Goal: Task Accomplishment & Management: Complete application form

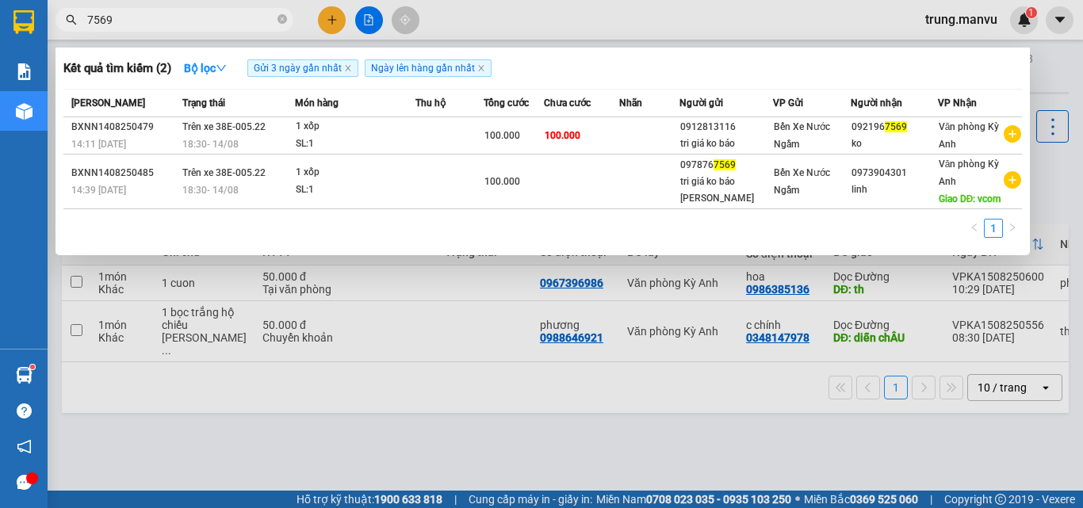
click at [659, 495] on div at bounding box center [541, 254] width 1083 height 508
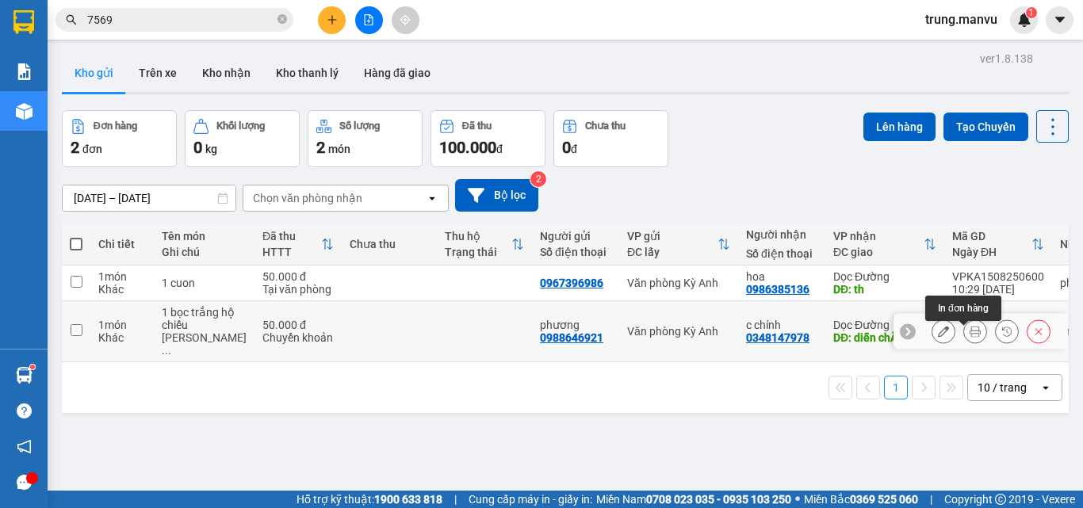
click at [969, 337] on icon at bounding box center [974, 331] width 11 height 11
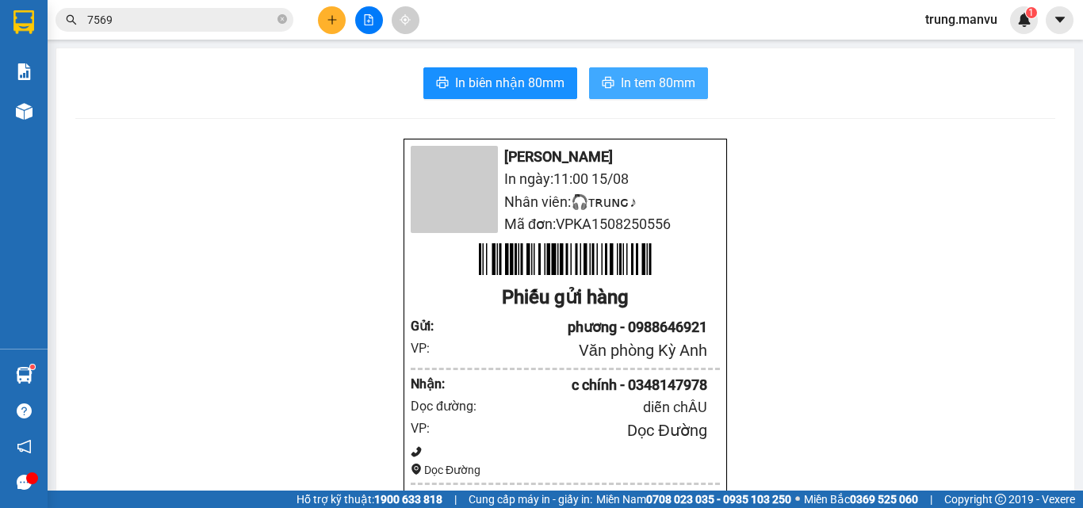
click at [666, 81] on span "In tem 80mm" at bounding box center [658, 83] width 74 height 20
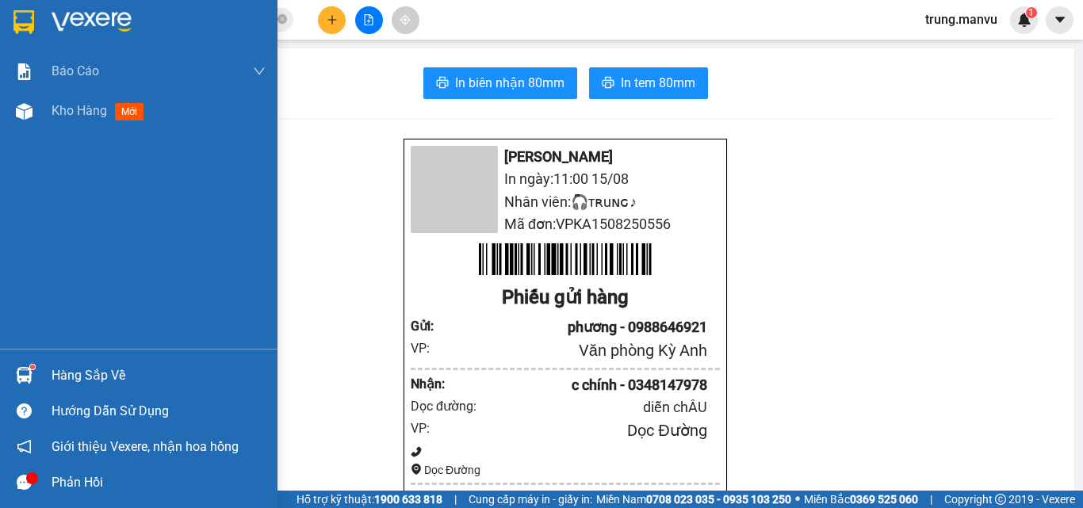
click at [30, 19] on img at bounding box center [23, 22] width 21 height 24
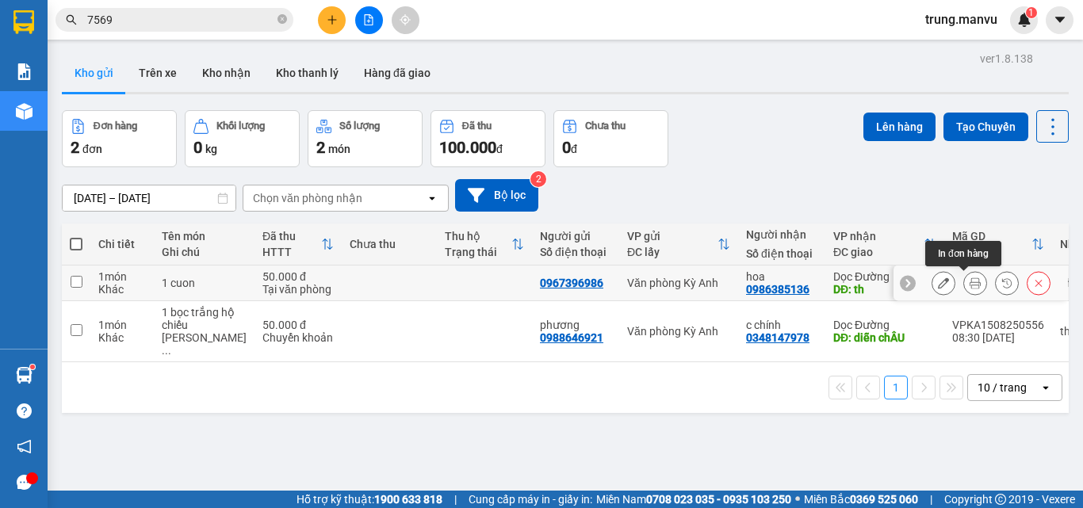
click at [969, 285] on icon at bounding box center [974, 282] width 11 height 11
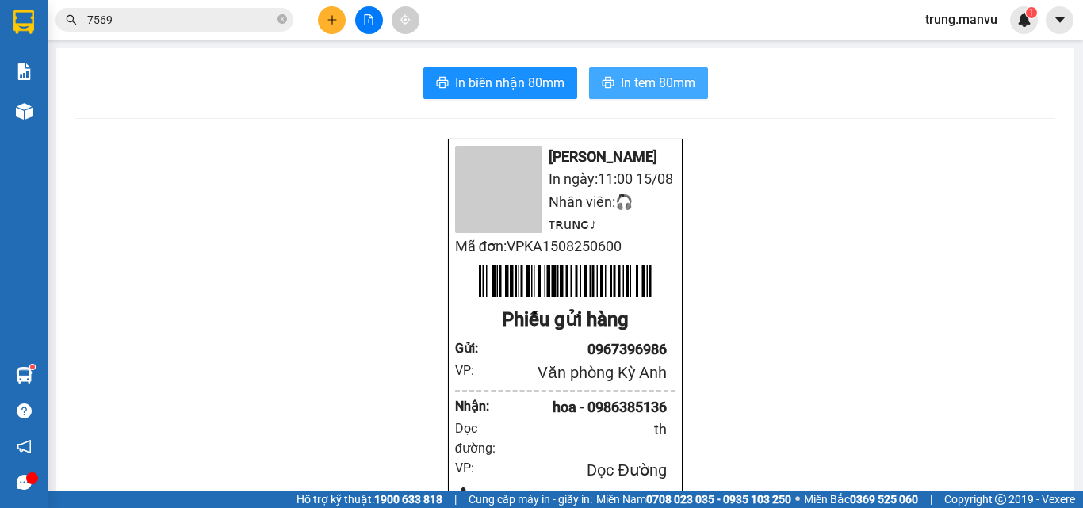
click at [623, 85] on span "In tem 80mm" at bounding box center [658, 83] width 74 height 20
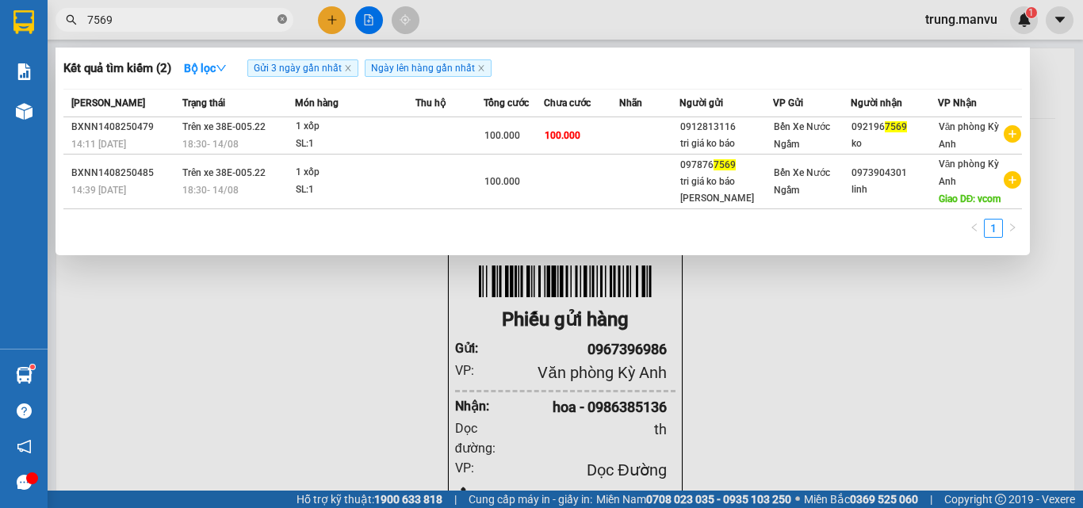
click at [284, 25] on span at bounding box center [282, 20] width 10 height 15
type input "8965"
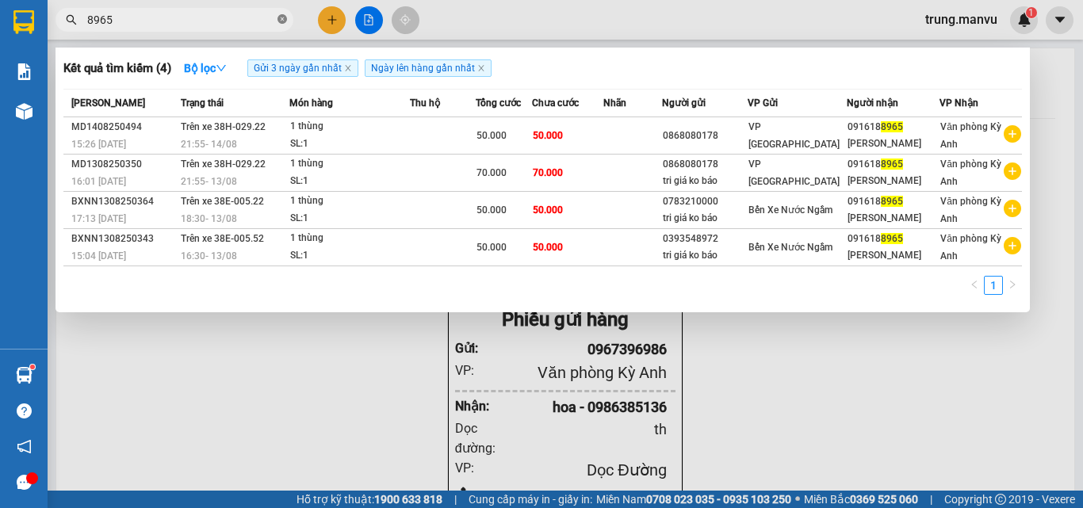
click at [286, 18] on icon "close-circle" at bounding box center [282, 19] width 10 height 10
type input "[PERSON_NAME]"
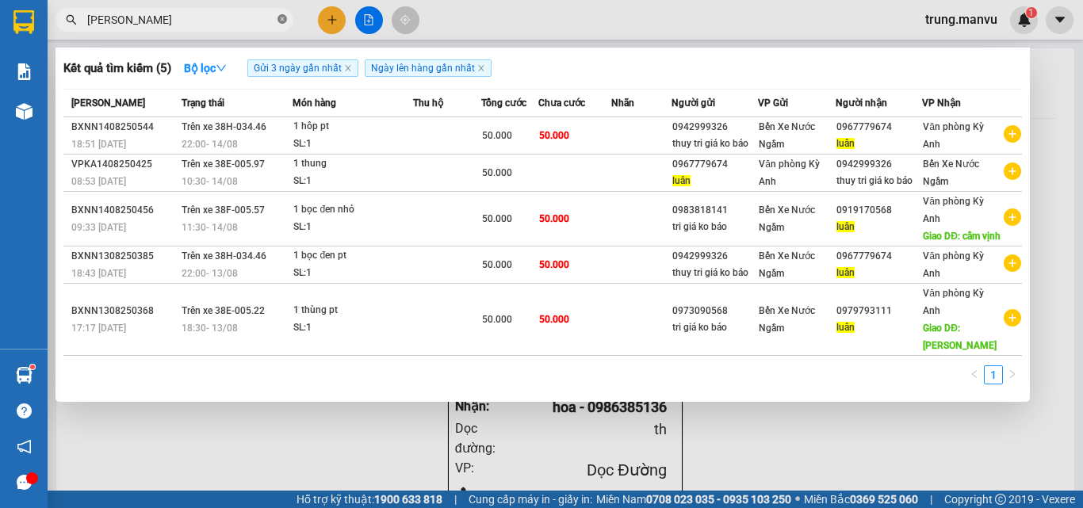
click at [283, 21] on icon "close-circle" at bounding box center [282, 19] width 10 height 10
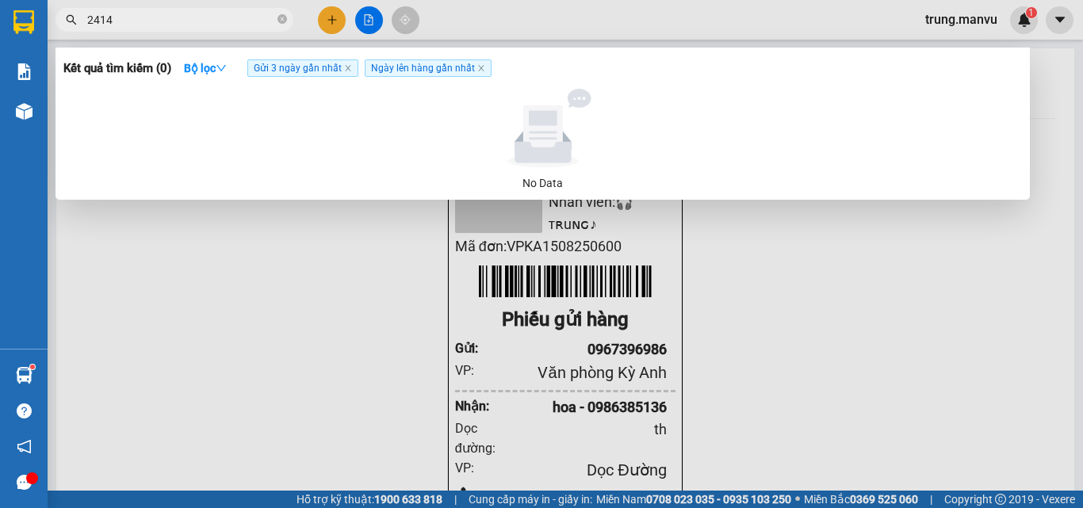
type input "2414"
click at [332, 20] on div at bounding box center [541, 254] width 1083 height 508
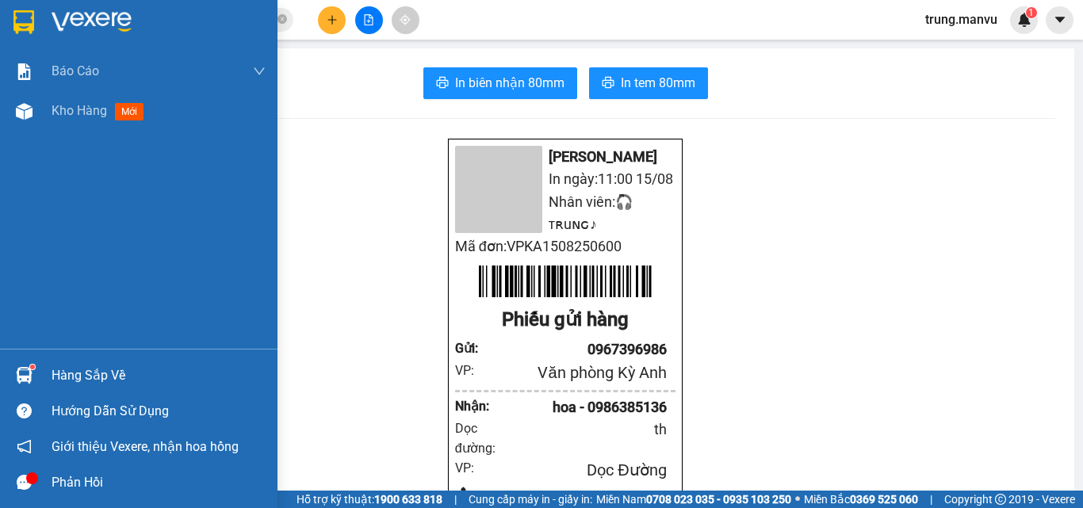
click at [26, 27] on img at bounding box center [23, 22] width 21 height 24
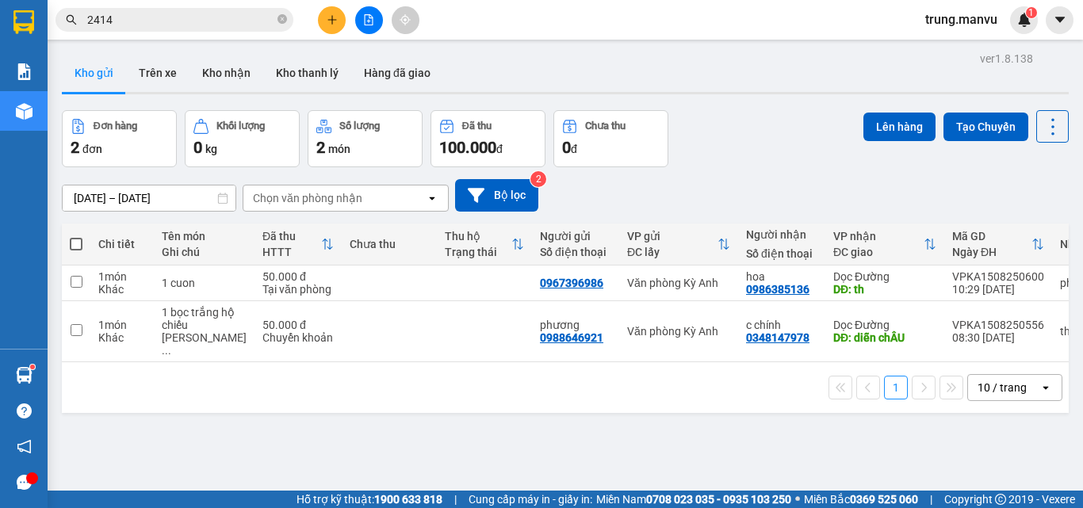
click at [319, 15] on button at bounding box center [332, 20] width 28 height 28
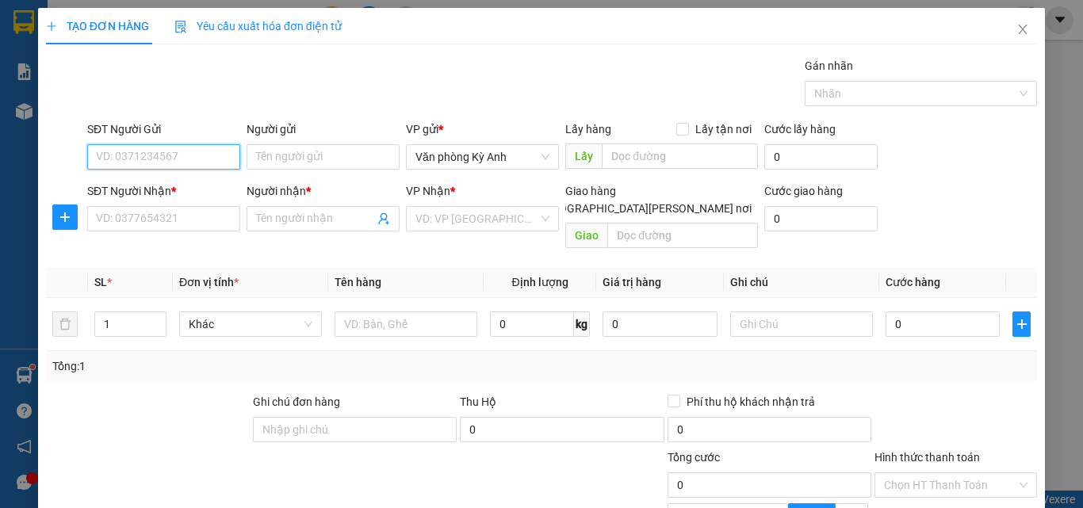
click at [122, 162] on input "SĐT Người Gửi" at bounding box center [163, 156] width 153 height 25
type input "0876612414"
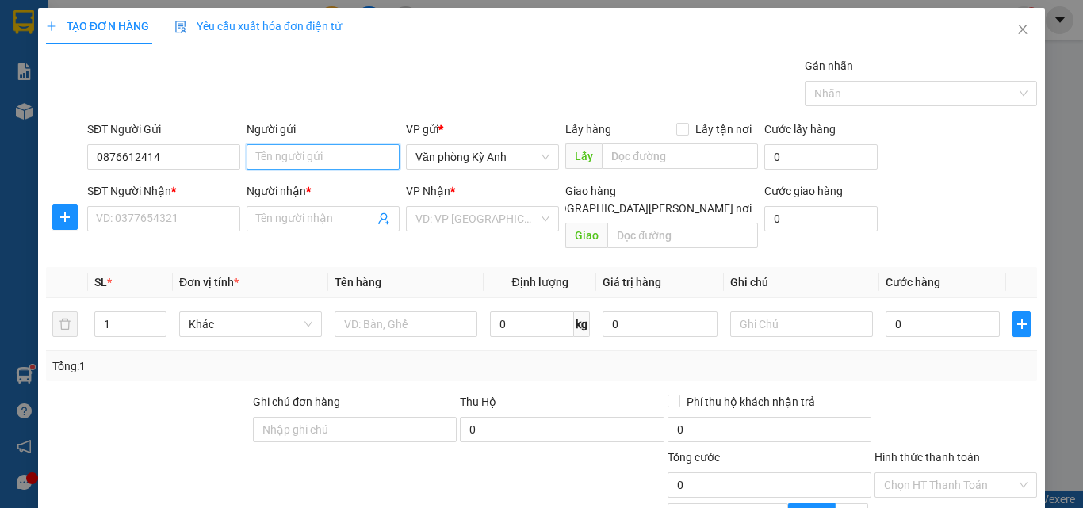
click at [278, 167] on input "Người gửi" at bounding box center [322, 156] width 153 height 25
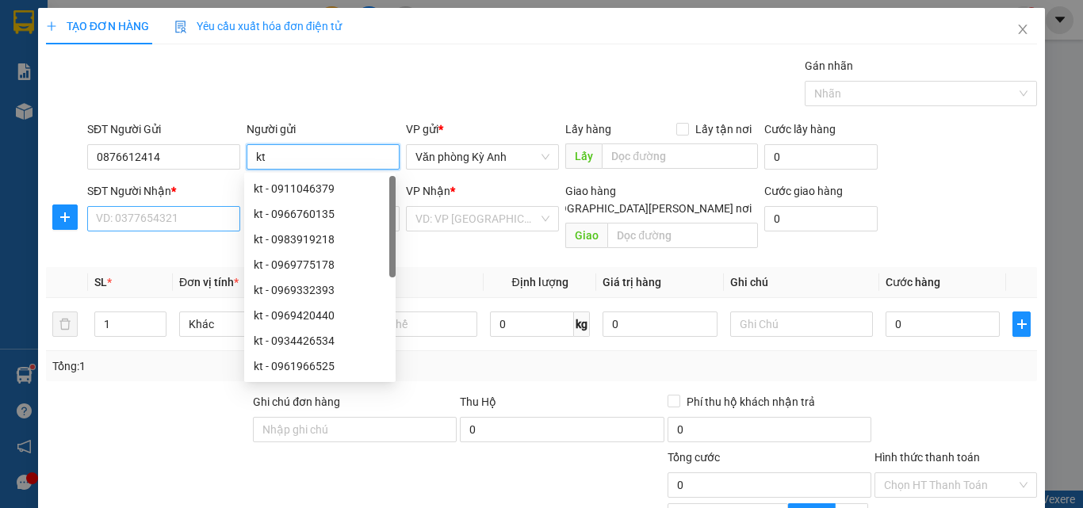
type input "kt"
click at [141, 216] on input "SĐT Người Nhận *" at bounding box center [163, 218] width 153 height 25
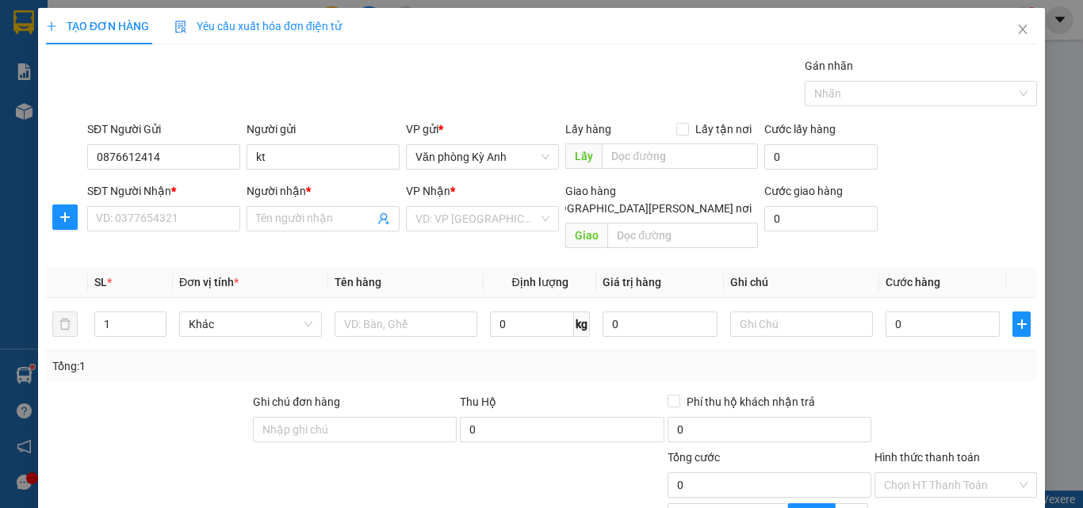
click at [197, 138] on div "SĐT Người Gửi" at bounding box center [163, 132] width 153 height 24
click at [197, 139] on div "SĐT Người Gửi" at bounding box center [163, 132] width 153 height 24
click at [196, 139] on div "SĐT Người Gửi" at bounding box center [163, 132] width 153 height 24
click at [189, 166] on input "0876612414" at bounding box center [163, 156] width 153 height 25
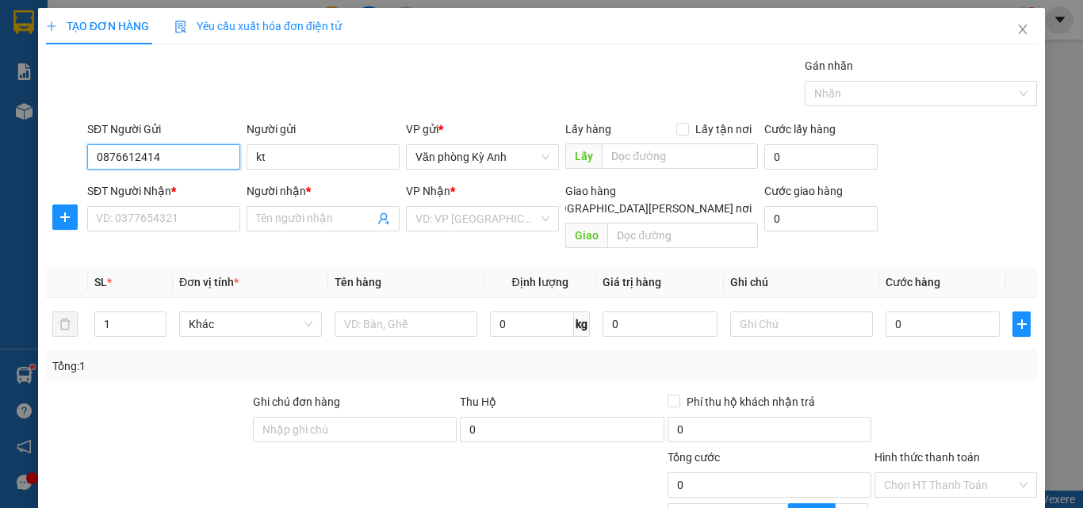
click at [189, 166] on input "0876612414" at bounding box center [163, 156] width 153 height 25
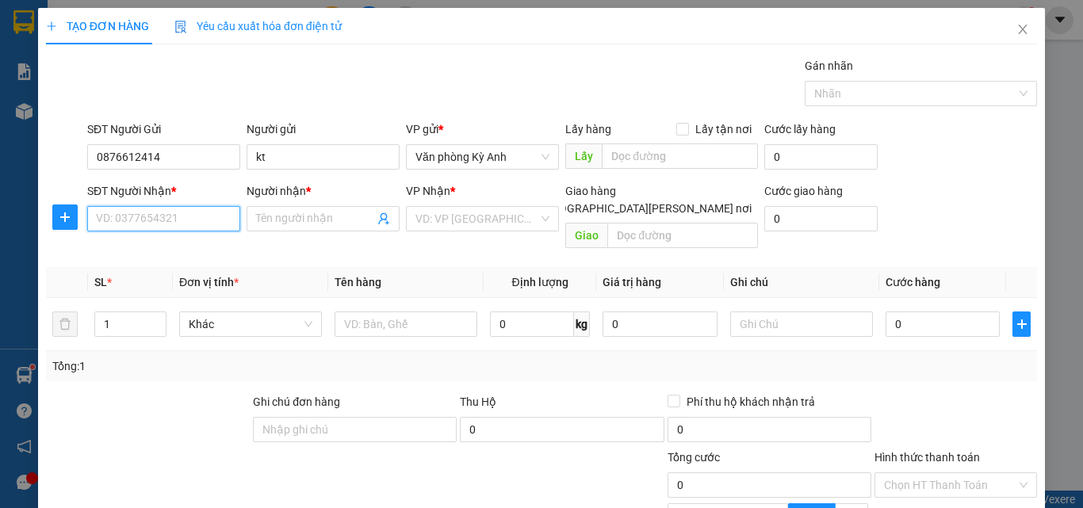
click at [191, 220] on input "SĐT Người Nhận *" at bounding box center [163, 218] width 153 height 25
paste input "0876612414"
type input "0876612414"
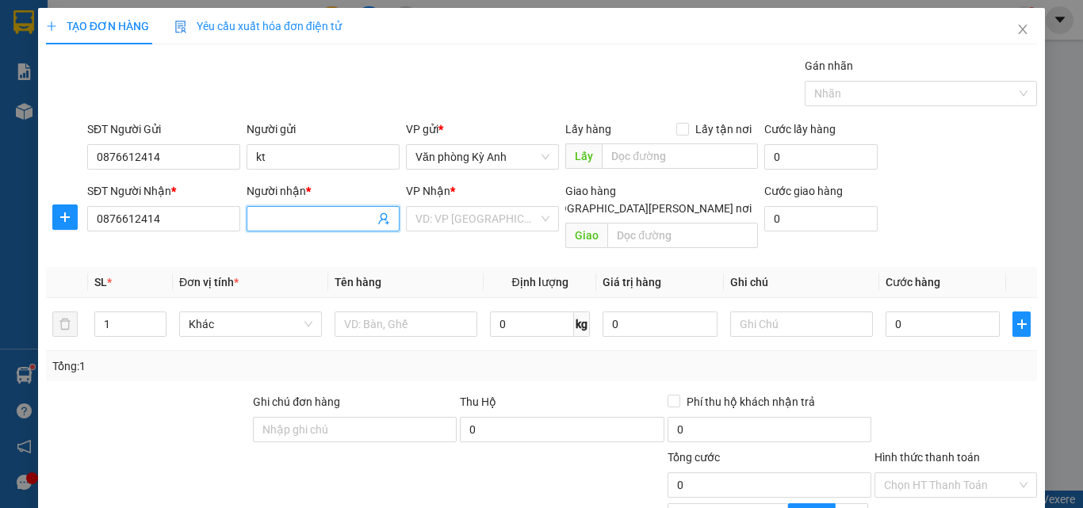
click at [309, 220] on input "Người nhận *" at bounding box center [315, 218] width 118 height 17
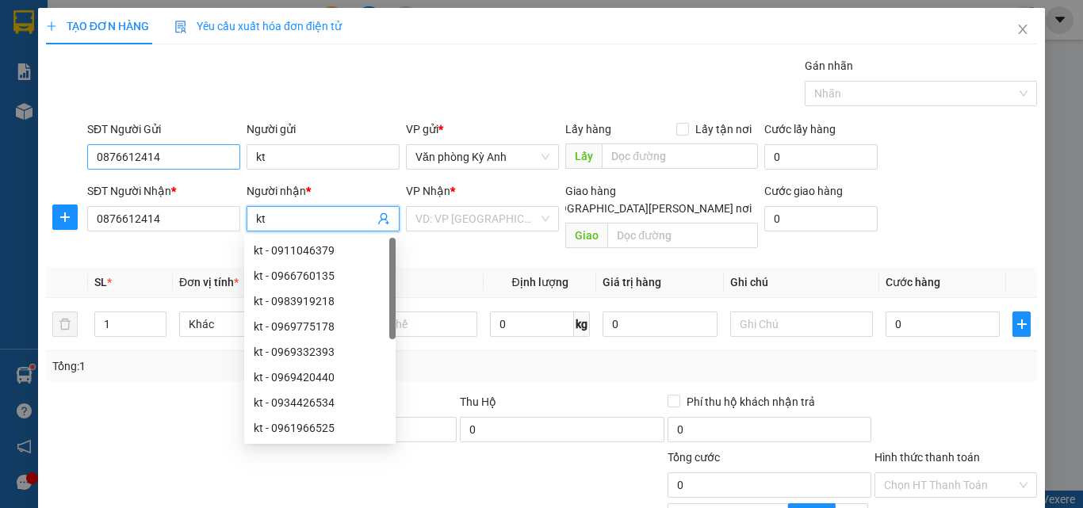
type input "kt"
click at [166, 151] on input "0876612414" at bounding box center [163, 156] width 153 height 25
click at [164, 152] on input "0876612414" at bounding box center [163, 156] width 153 height 25
click at [164, 159] on input "0876612414" at bounding box center [163, 156] width 153 height 25
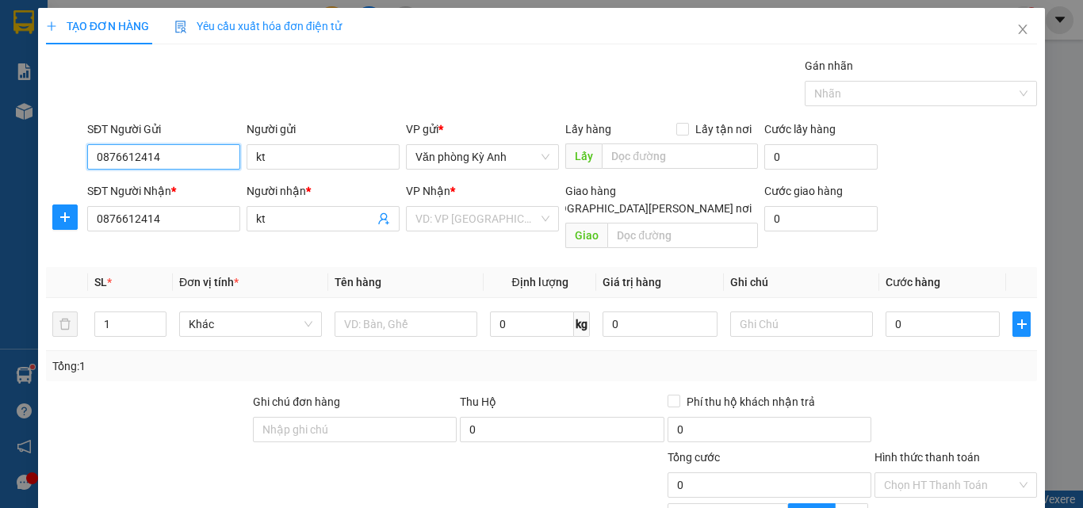
click at [164, 159] on input "0876612414" at bounding box center [163, 156] width 153 height 25
type input "0326966822"
click at [169, 190] on div "0326966822 - ngocj" at bounding box center [162, 188] width 132 height 17
type input "ngocj"
type input "0326966822"
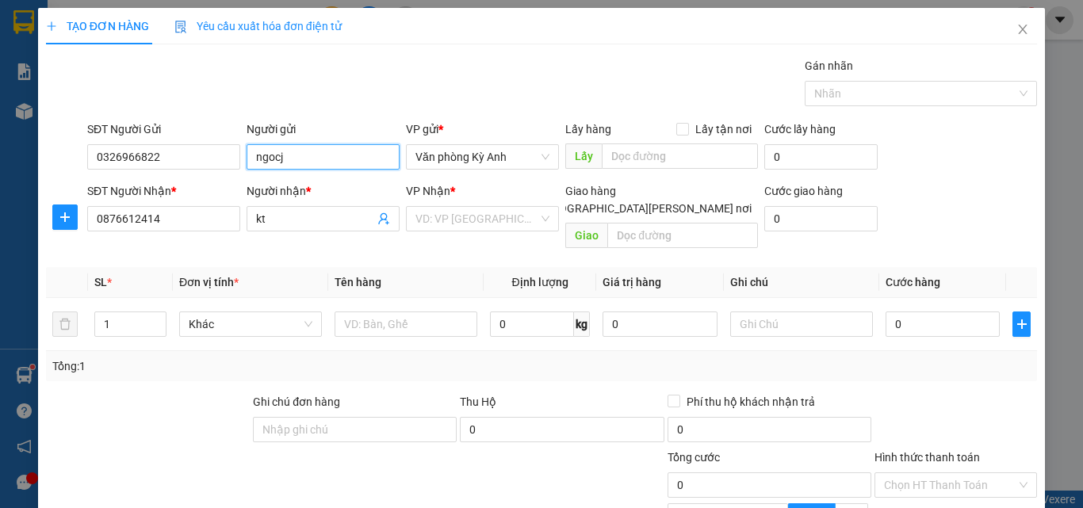
click at [292, 155] on input "ngocj" at bounding box center [322, 156] width 153 height 25
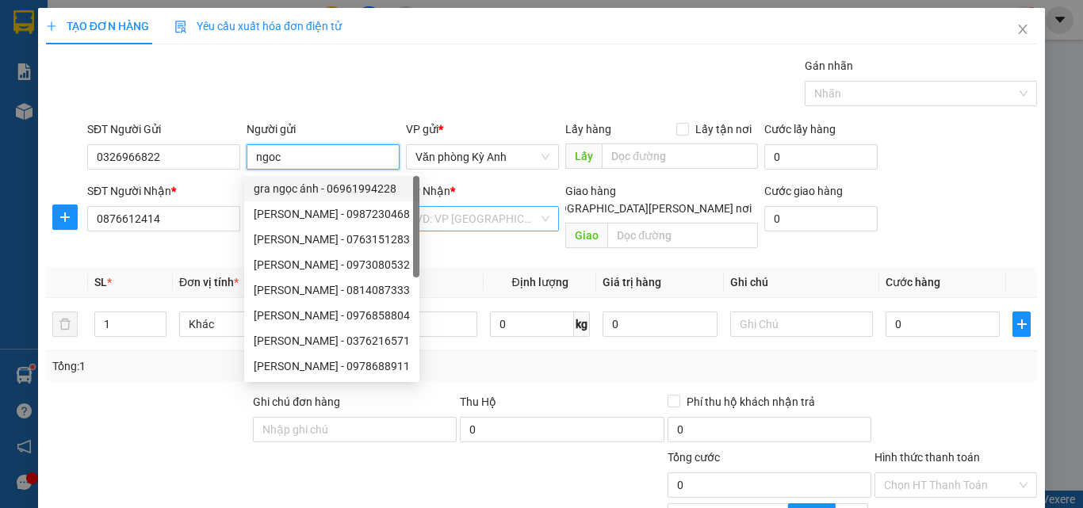
type input "ngoc"
click at [452, 225] on input "search" at bounding box center [476, 219] width 123 height 24
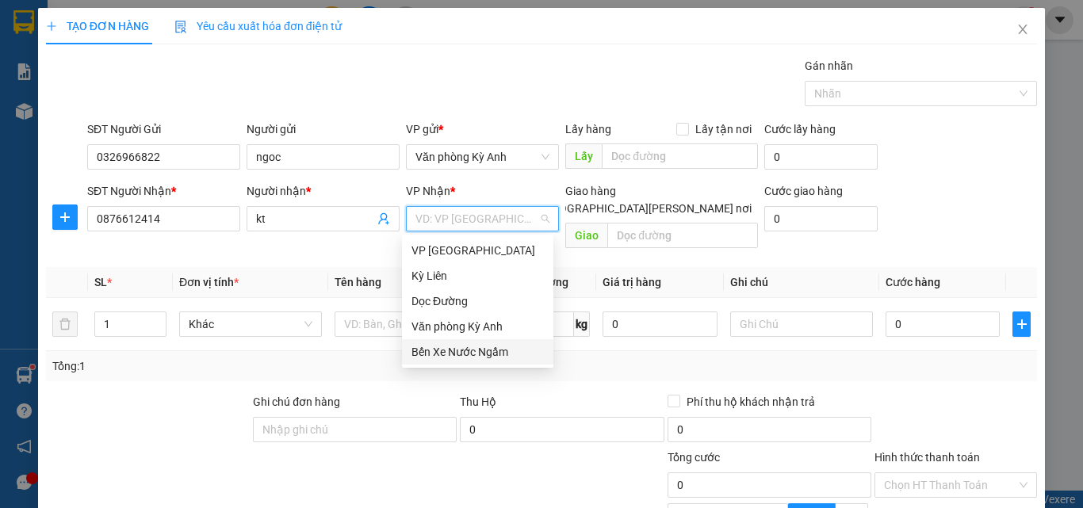
click at [467, 353] on div "Bến Xe Nước Ngầm" at bounding box center [477, 351] width 132 height 17
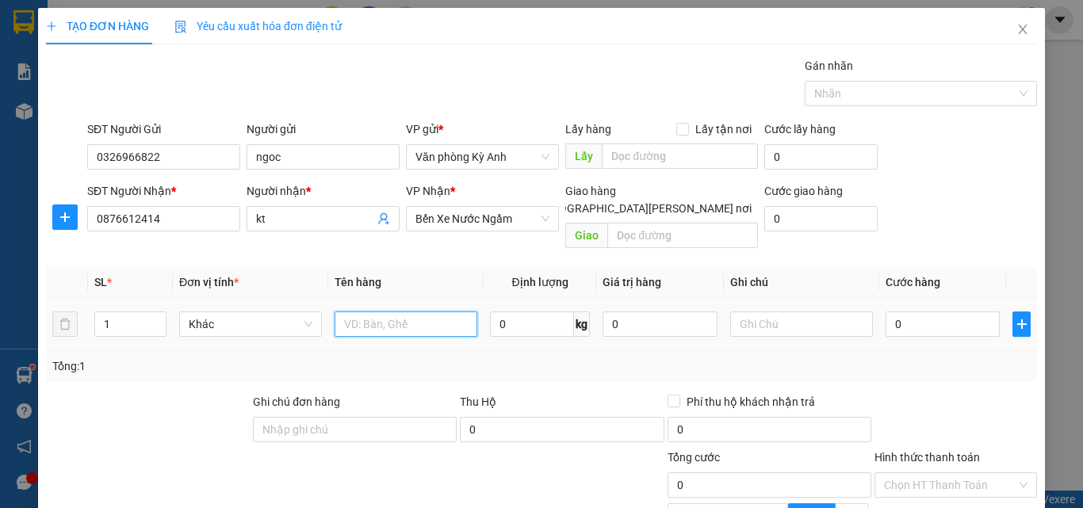
click at [372, 315] on input "text" at bounding box center [405, 323] width 143 height 25
type input "1hop"
click at [934, 312] on input "0" at bounding box center [942, 323] width 114 height 25
type input "1"
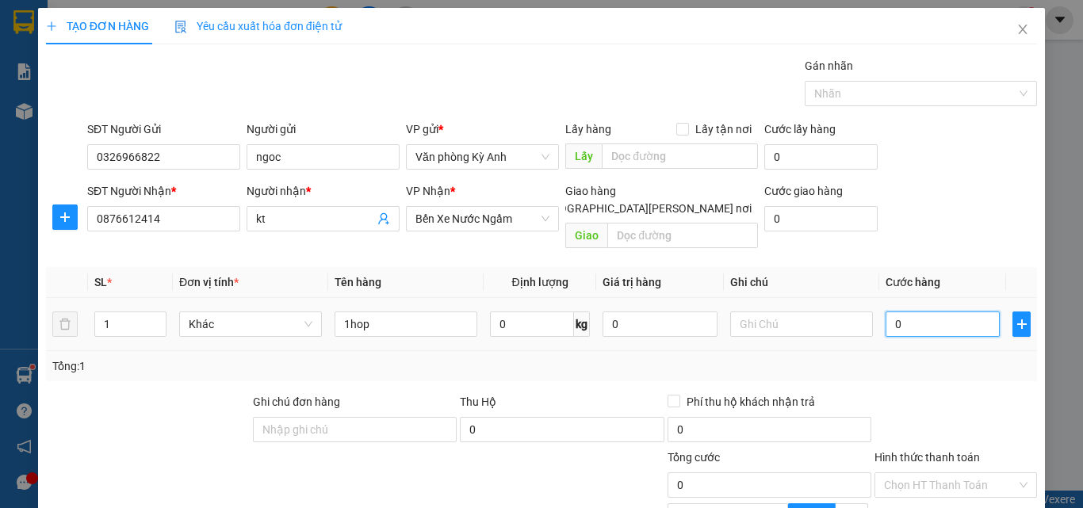
type input "1"
type input "0"
type input "05"
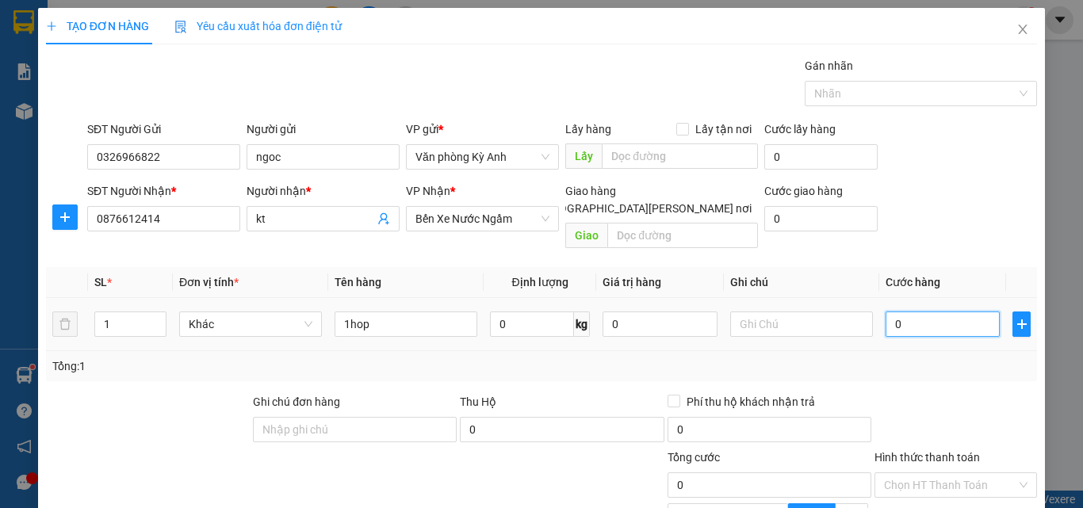
type input "5"
type input "050"
type input "50"
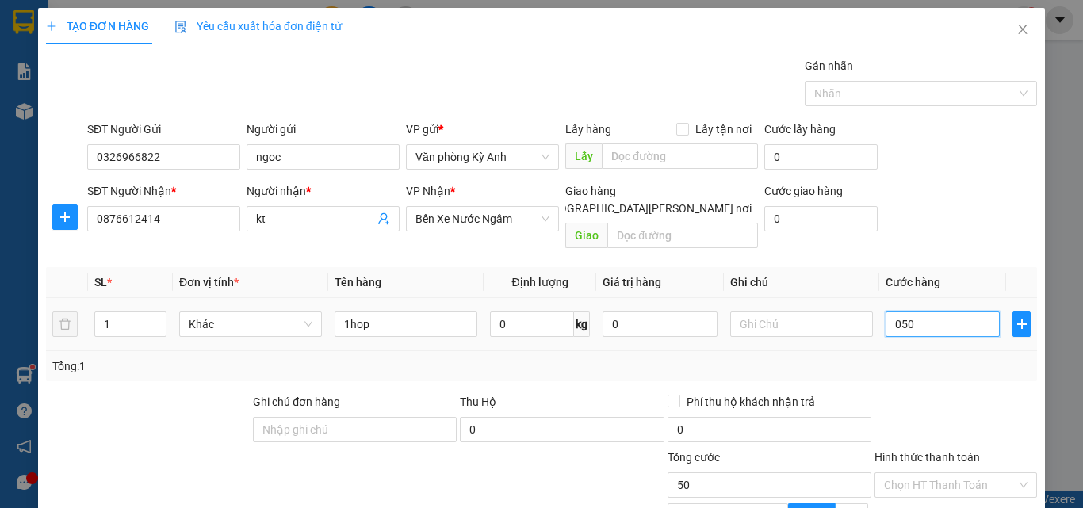
type input "0.500"
type input "500"
type input "05.000"
type input "5.000"
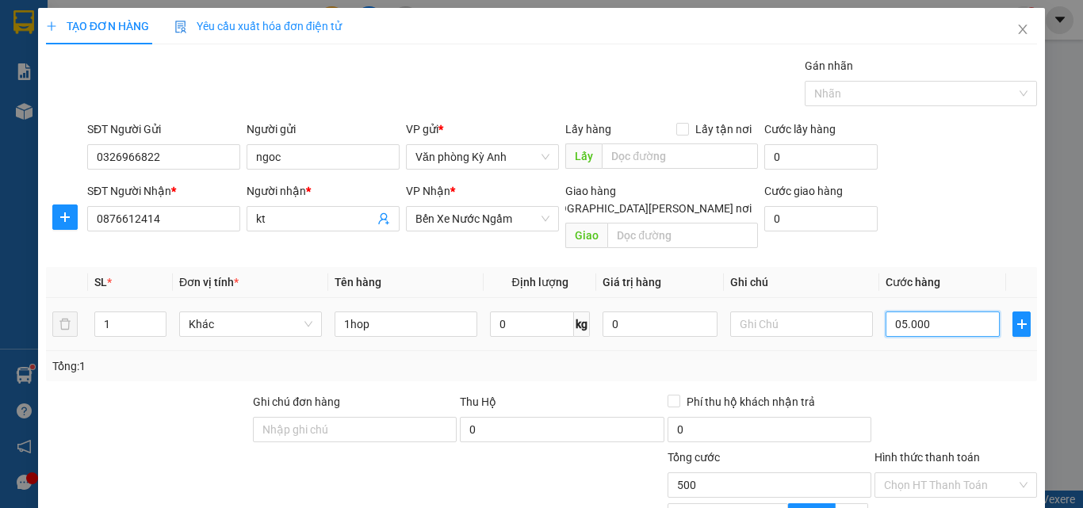
type input "5.000"
type input "050.000"
type input "50.000"
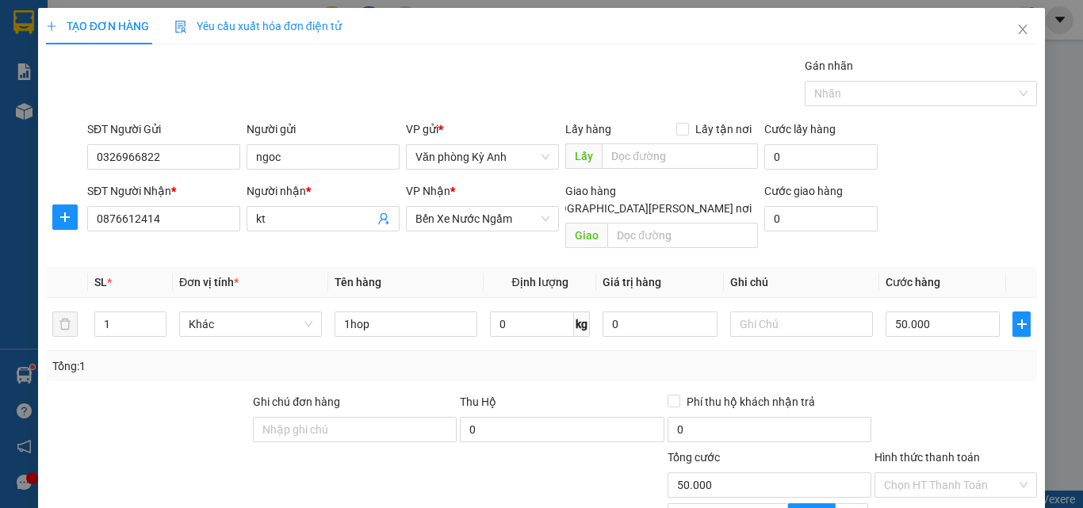
click at [994, 393] on div at bounding box center [956, 420] width 166 height 55
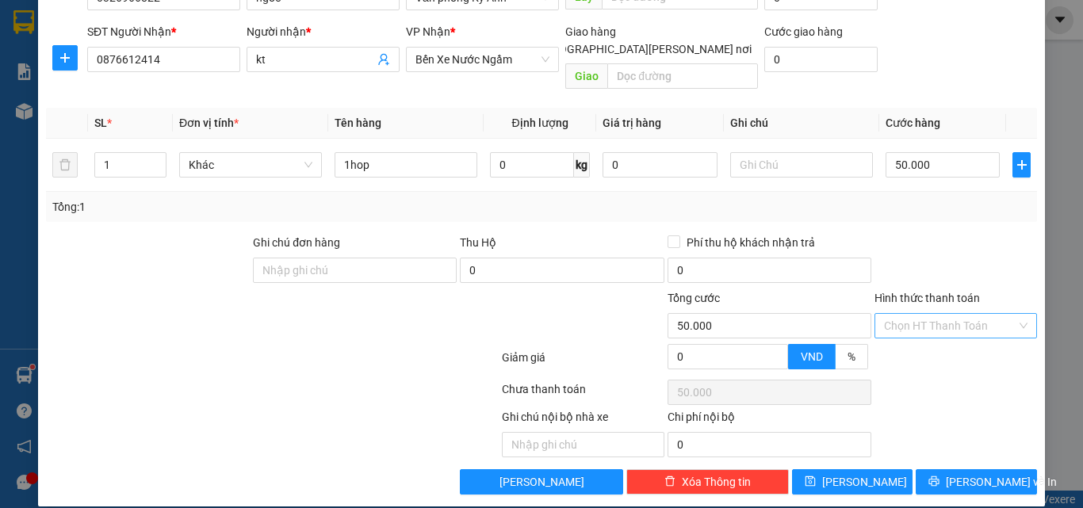
click at [940, 314] on input "Hình thức thanh toán" at bounding box center [950, 326] width 132 height 24
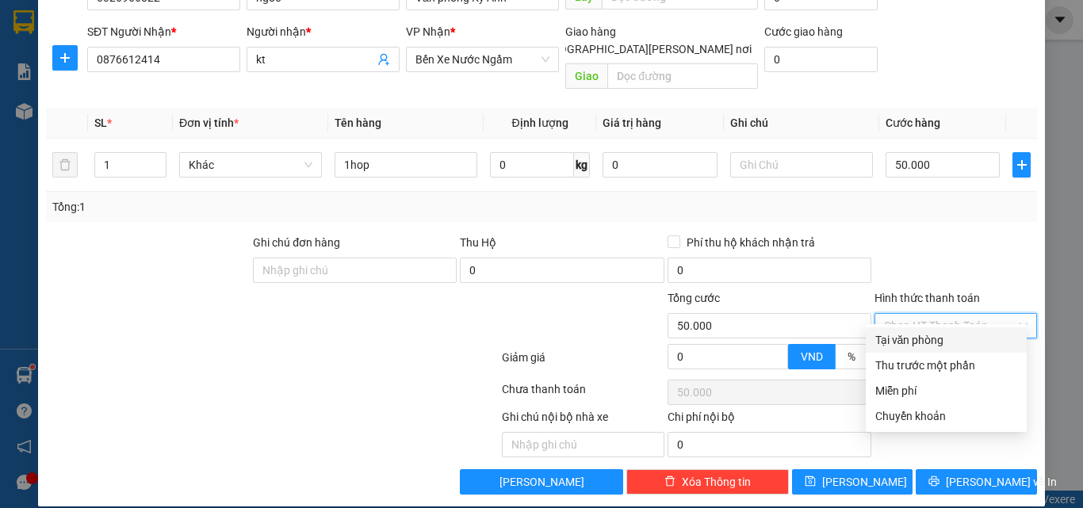
click at [893, 333] on div "Tại văn phòng" at bounding box center [946, 339] width 142 height 17
type input "0"
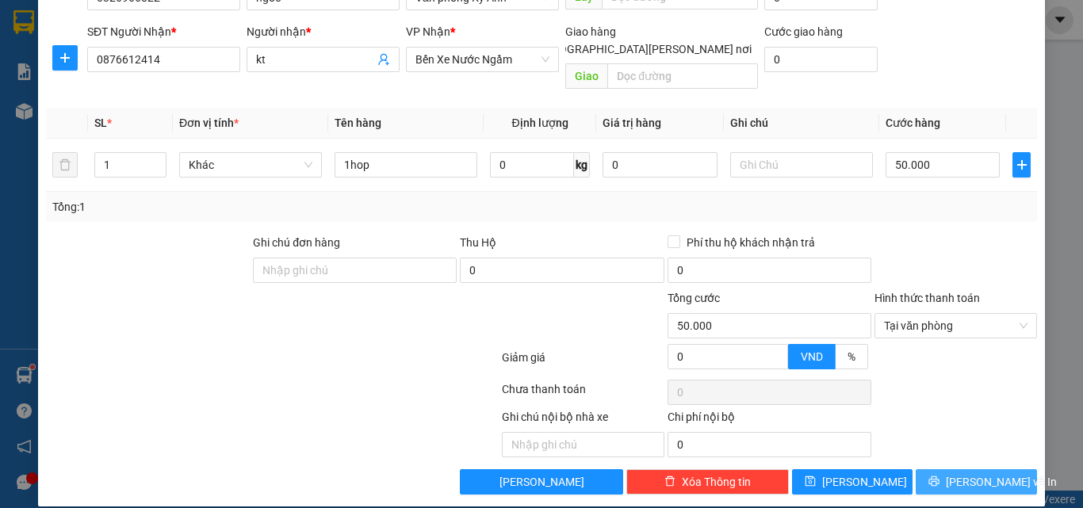
click at [949, 469] on button "[PERSON_NAME] và In" at bounding box center [975, 481] width 121 height 25
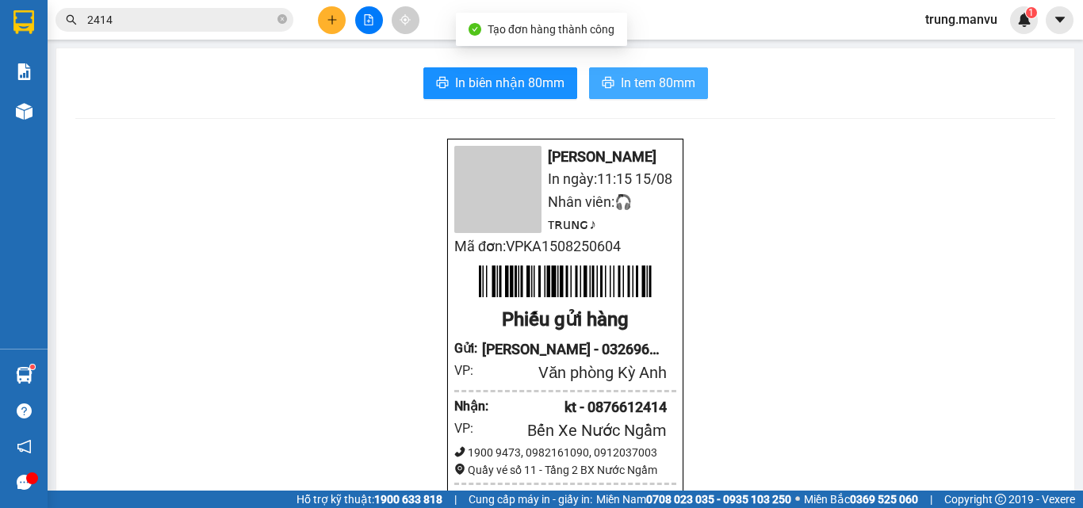
click at [601, 83] on icon "printer" at bounding box center [607, 82] width 13 height 13
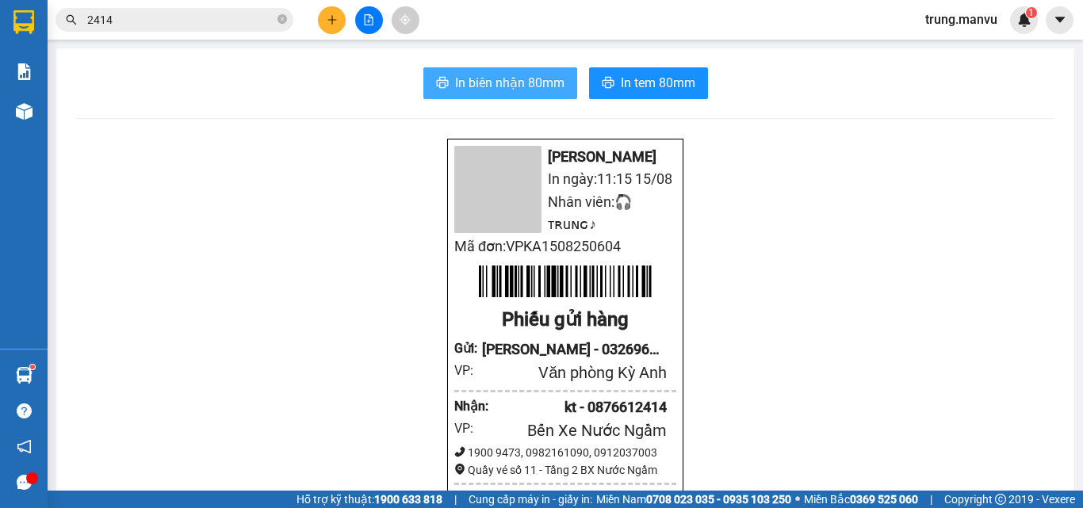
drag, startPoint x: 464, startPoint y: 78, endPoint x: 604, endPoint y: 268, distance: 236.3
click at [464, 73] on span "In biên nhận 80mm" at bounding box center [509, 83] width 109 height 20
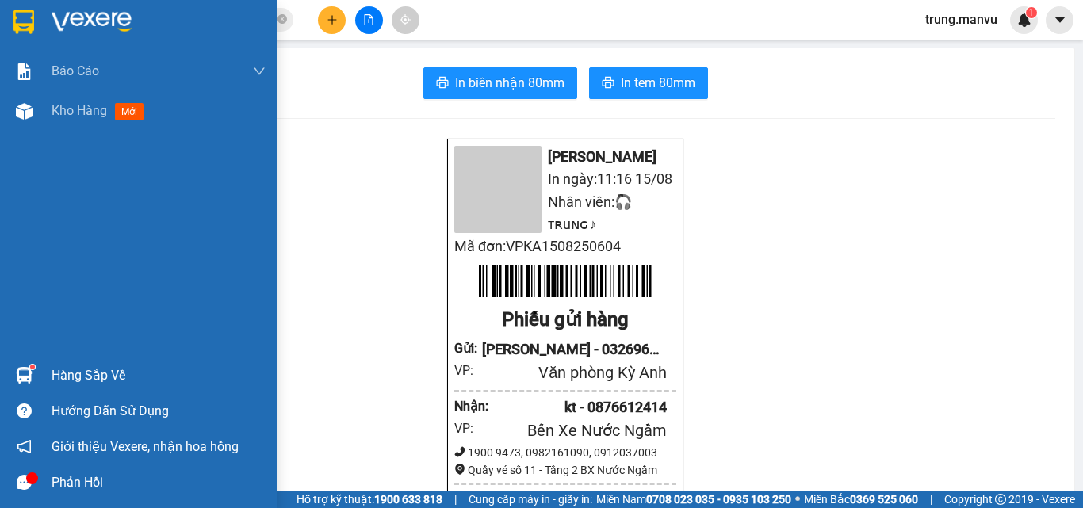
click at [12, 17] on div at bounding box center [24, 22] width 28 height 28
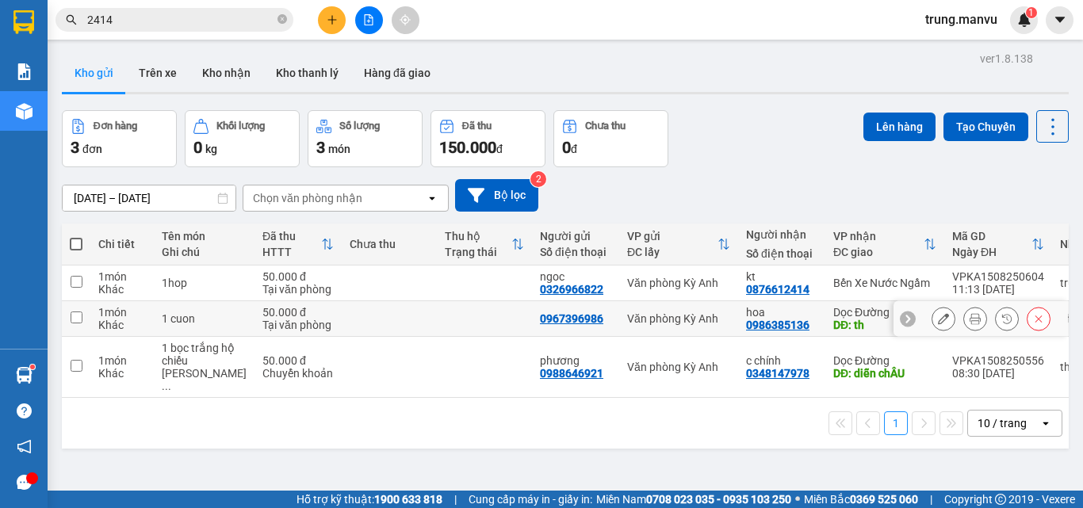
click at [833, 319] on div "DĐ: th" at bounding box center [884, 325] width 103 height 13
checkbox input "true"
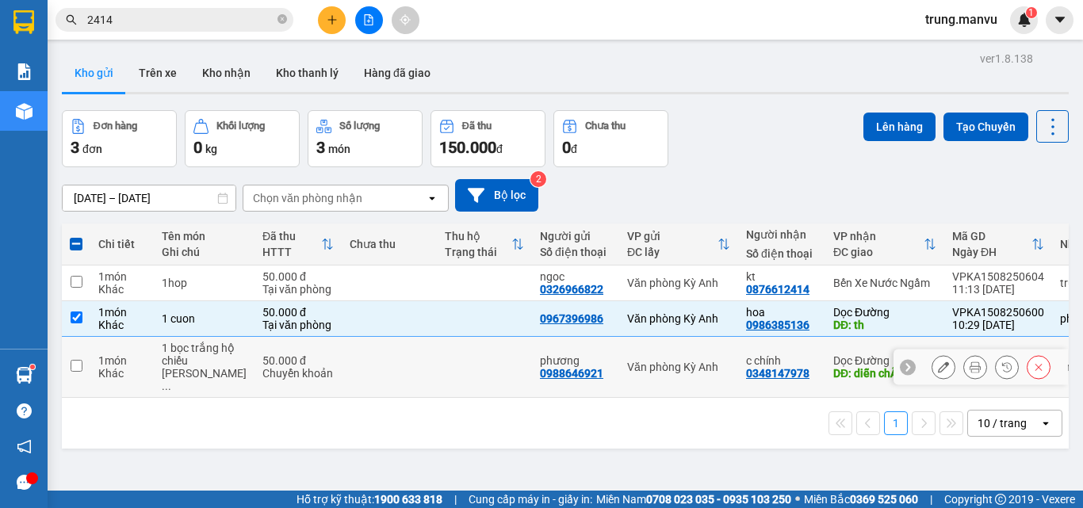
click at [833, 380] on div "DĐ: diễn chÂU" at bounding box center [884, 373] width 103 height 13
checkbox input "true"
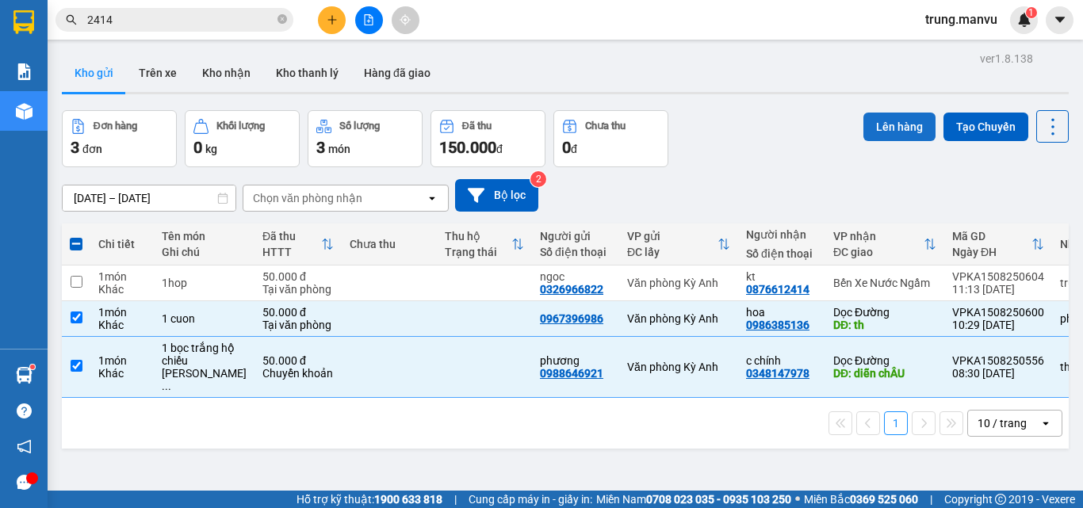
click at [873, 122] on button "Lên hàng" at bounding box center [899, 127] width 72 height 29
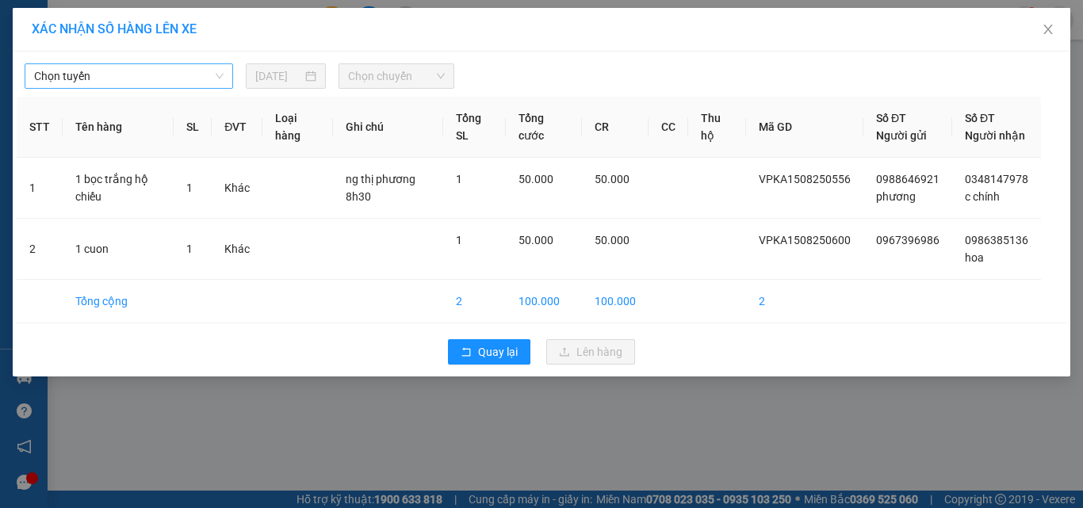
drag, startPoint x: 123, startPoint y: 73, endPoint x: 116, endPoint y: 88, distance: 16.3
click at [122, 73] on span "Chọn tuyến" at bounding box center [128, 76] width 189 height 24
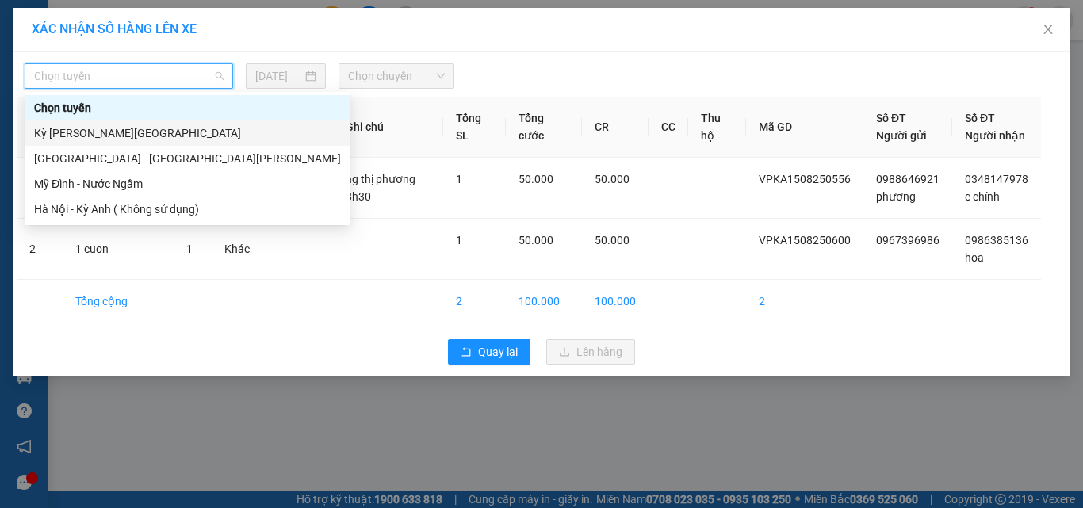
drag, startPoint x: 90, startPoint y: 139, endPoint x: 168, endPoint y: 96, distance: 89.7
click at [89, 138] on div "Kỳ [PERSON_NAME][GEOGRAPHIC_DATA]" at bounding box center [187, 132] width 307 height 17
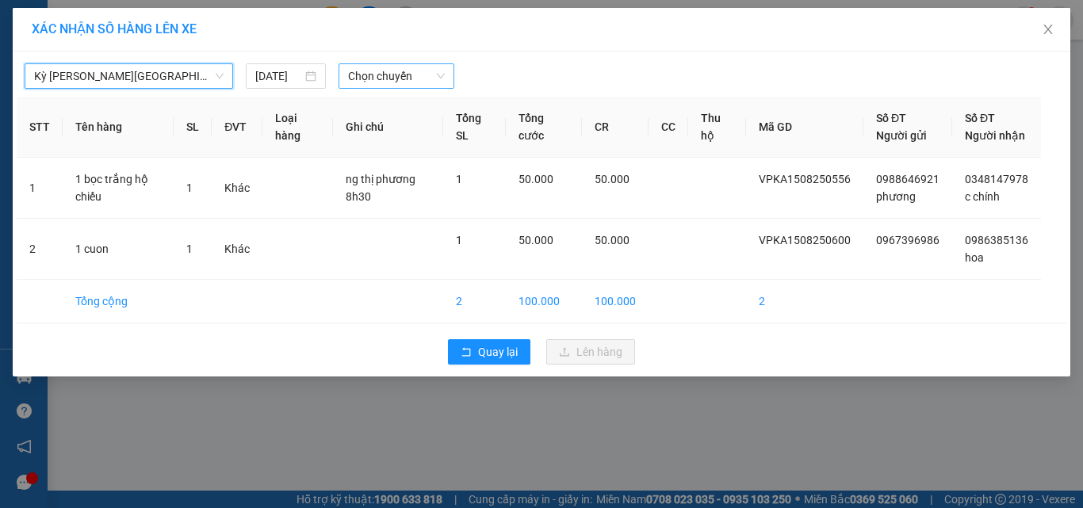
click at [374, 77] on span "Chọn chuyến" at bounding box center [396, 76] width 97 height 24
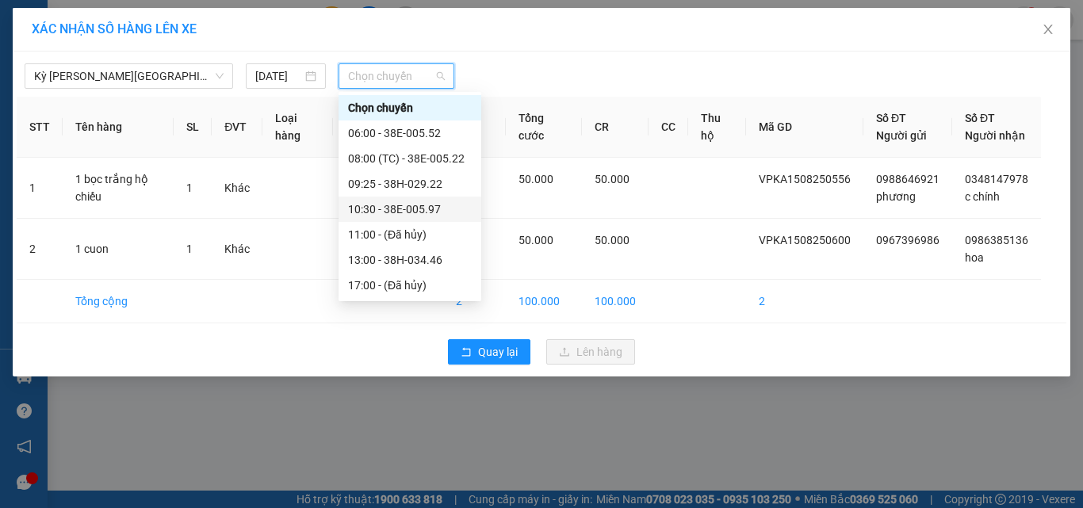
click at [441, 214] on div "10:30 - 38E-005.97" at bounding box center [410, 208] width 124 height 17
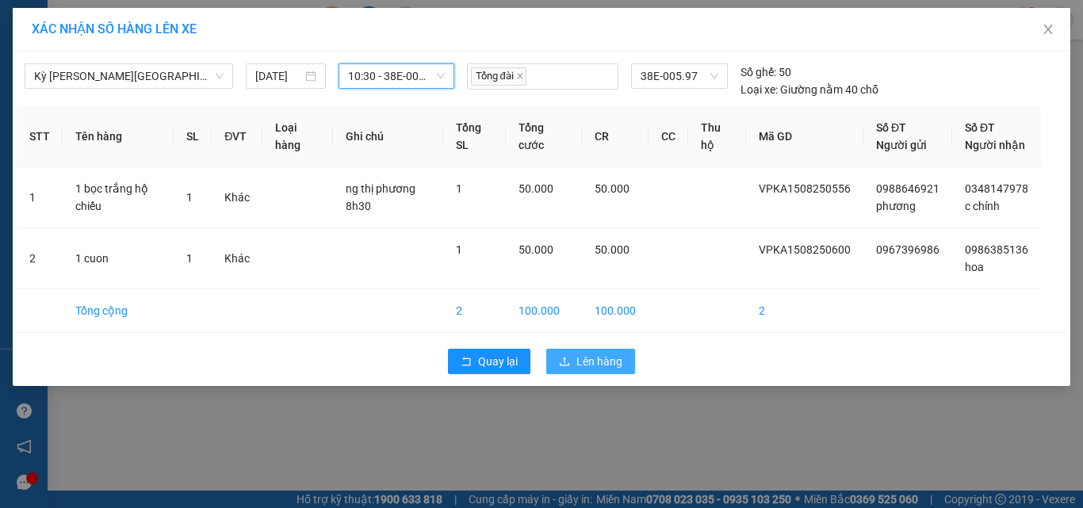
click at [603, 370] on span "Lên hàng" at bounding box center [599, 361] width 46 height 17
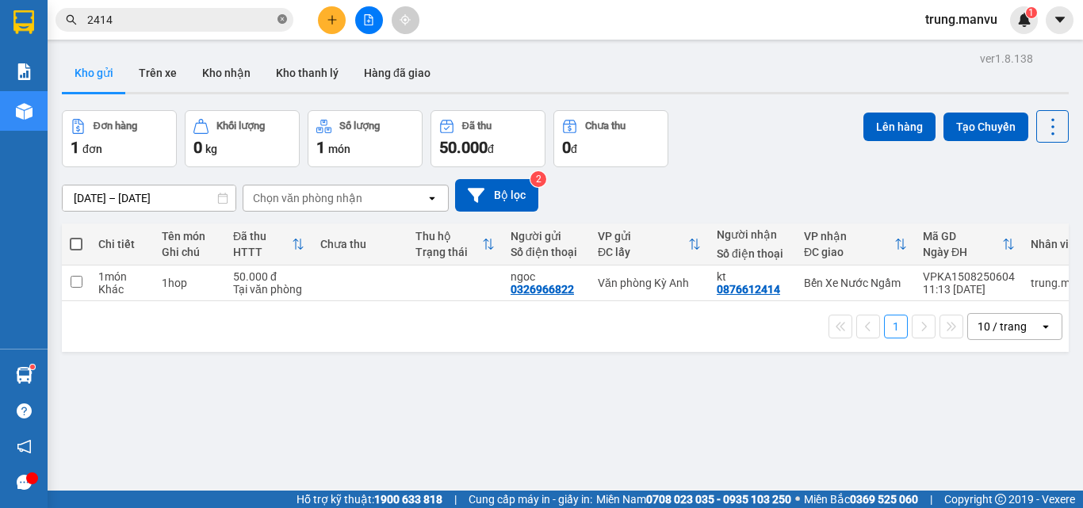
click at [278, 20] on icon "close-circle" at bounding box center [282, 19] width 10 height 10
type input "d"
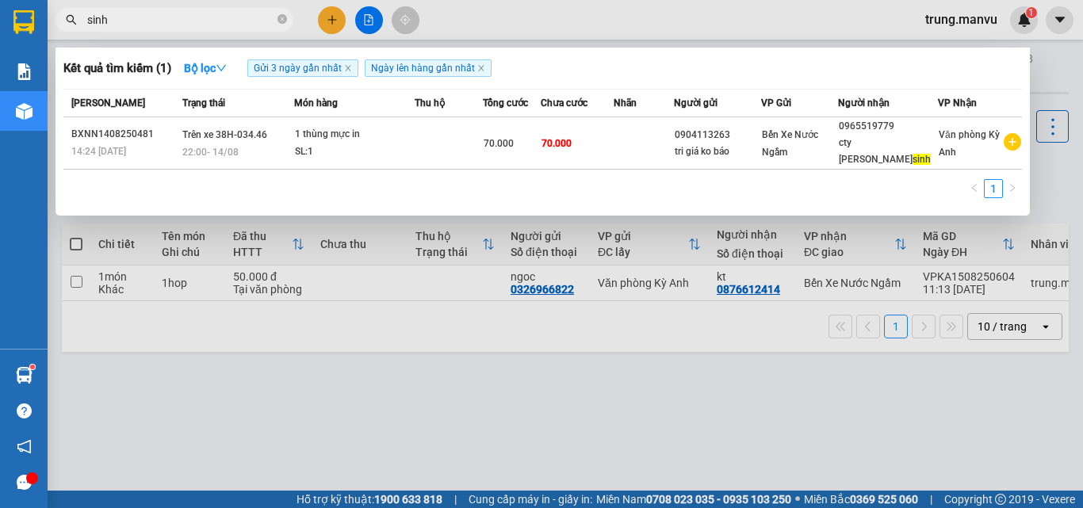
type input "sinh"
click at [214, 19] on input "sinh" at bounding box center [180, 19] width 187 height 17
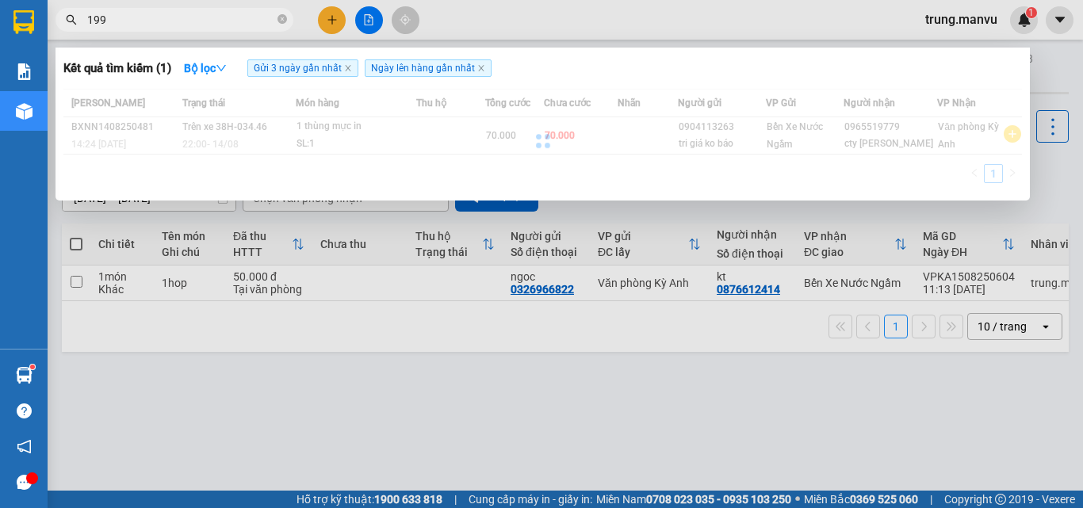
type input "1996"
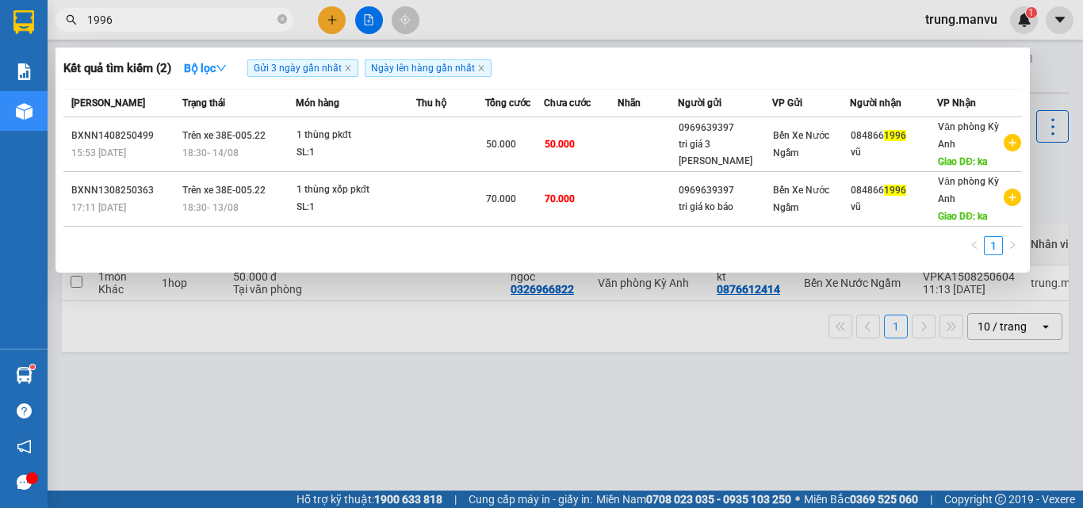
click at [172, 15] on input "1996" at bounding box center [180, 19] width 187 height 17
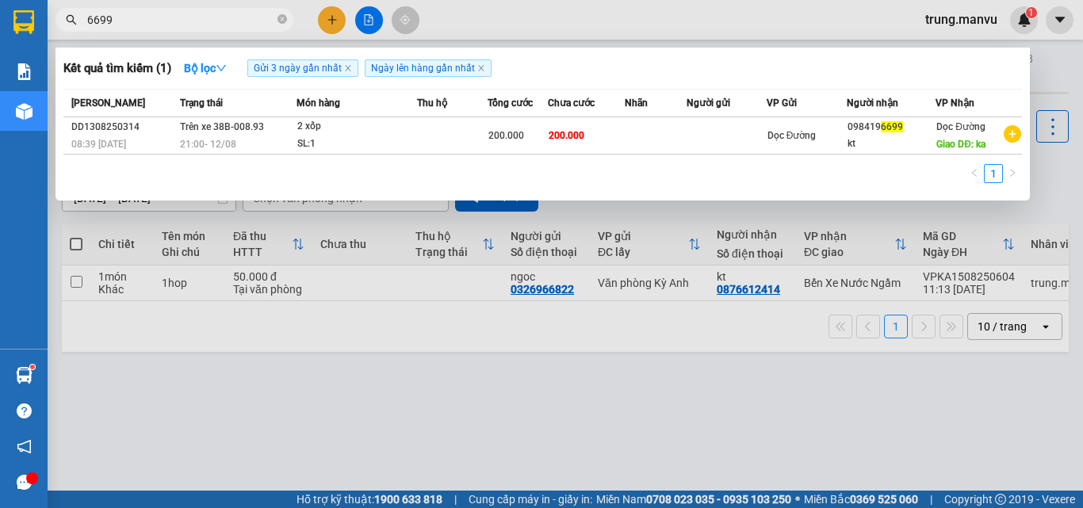
type input "6699"
drag, startPoint x: 287, startPoint y: 319, endPoint x: 277, endPoint y: 235, distance: 83.8
click at [284, 317] on div at bounding box center [541, 254] width 1083 height 508
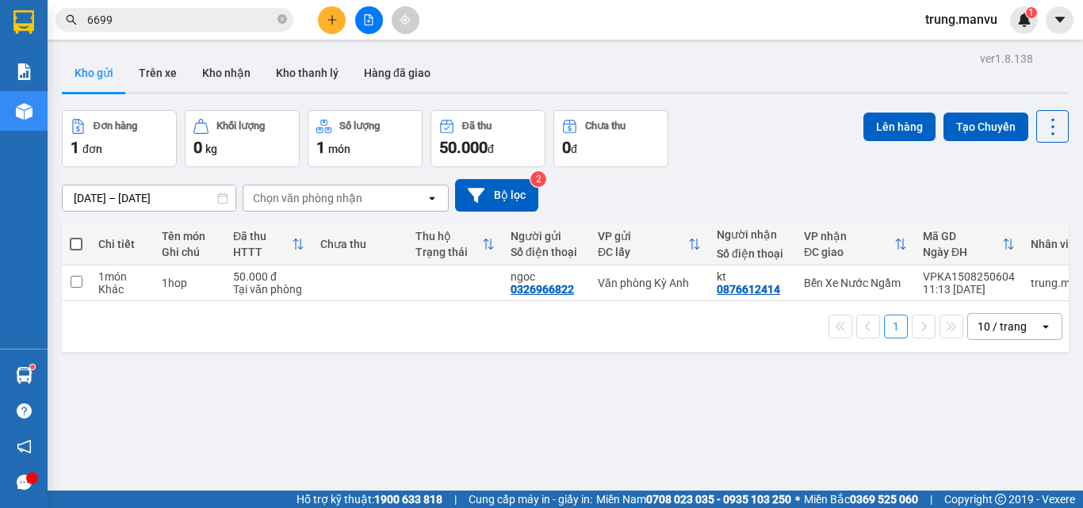
click at [371, 8] on button at bounding box center [369, 20] width 28 height 28
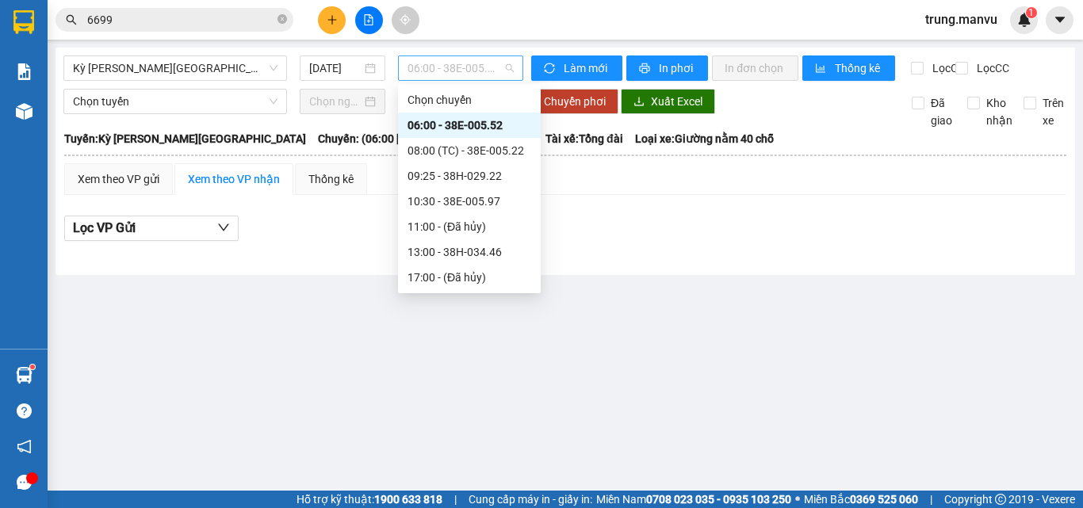
click at [472, 71] on span "06:00 - 38E-005.52" at bounding box center [460, 68] width 106 height 24
click at [305, 58] on div "[DATE]" at bounding box center [343, 67] width 86 height 25
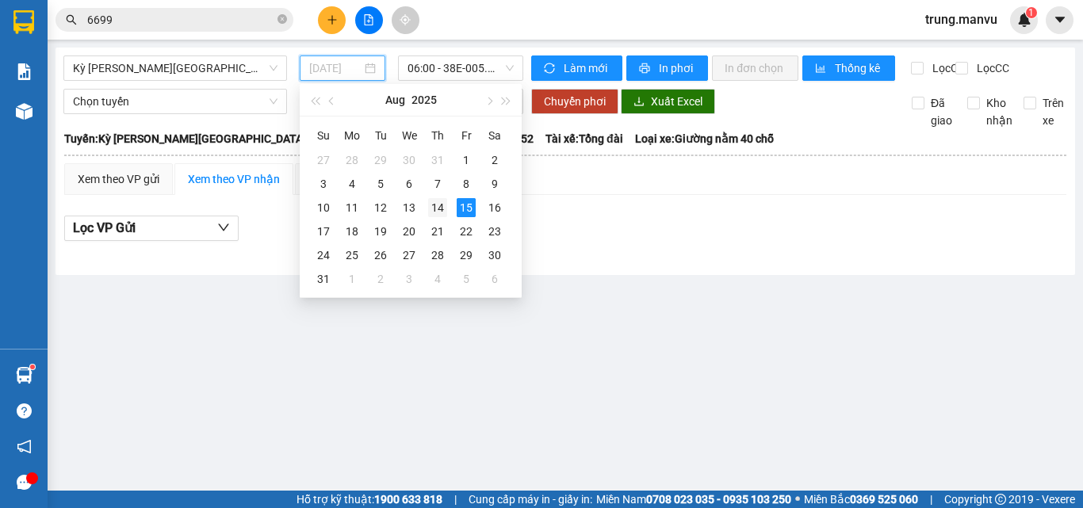
click at [429, 207] on div "14" at bounding box center [437, 207] width 19 height 19
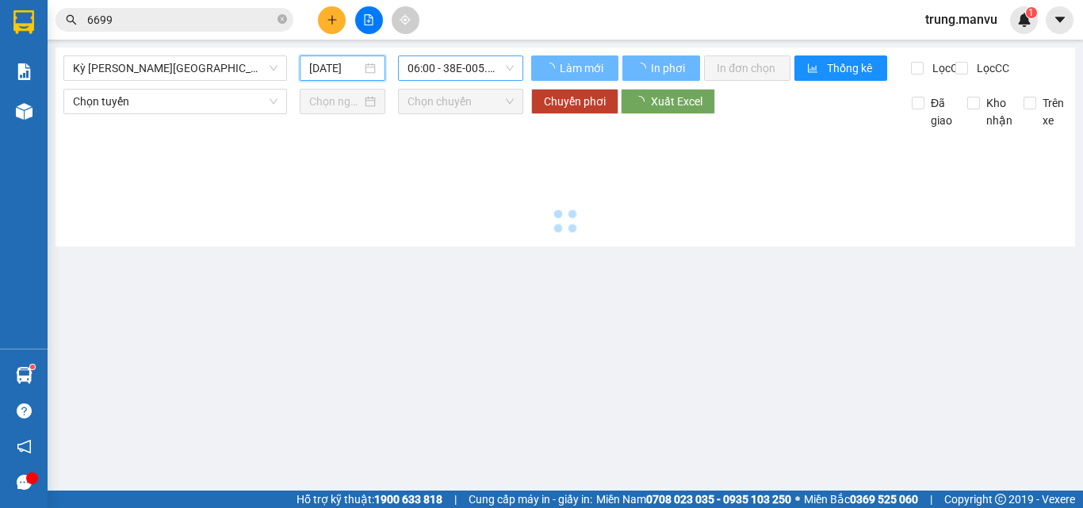
type input "[DATE]"
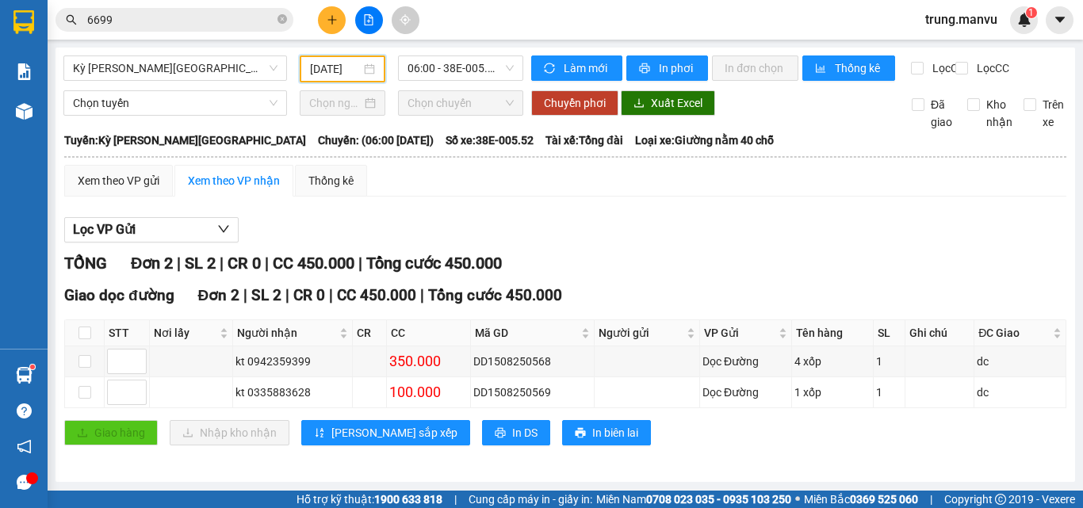
click at [458, 38] on div "Kết quả [PERSON_NAME] ( 1 ) Bộ lọc Gửi 3 ngày gần nhất Ngày lên hàng gần nhất M…" at bounding box center [541, 20] width 1083 height 40
click at [453, 59] on span "06:00 - 38E-005.52" at bounding box center [460, 68] width 106 height 24
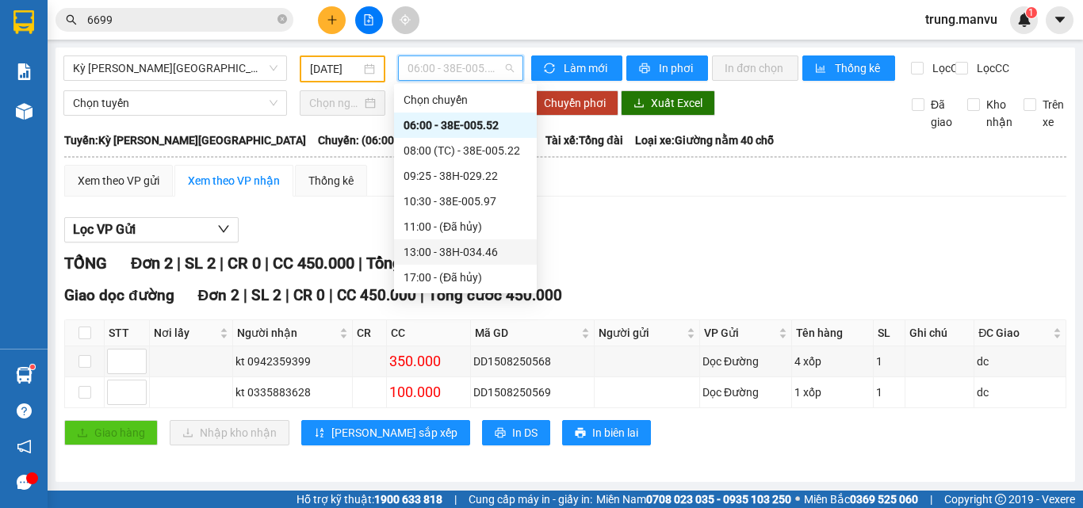
scroll to position [79, 0]
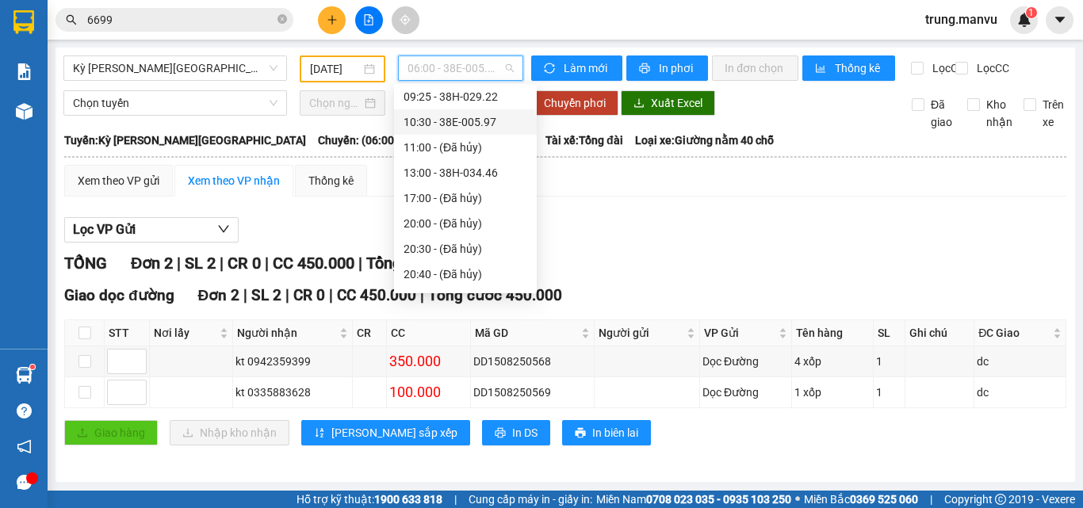
click at [502, 123] on div "10:30 - 38E-005.97" at bounding box center [465, 121] width 124 height 17
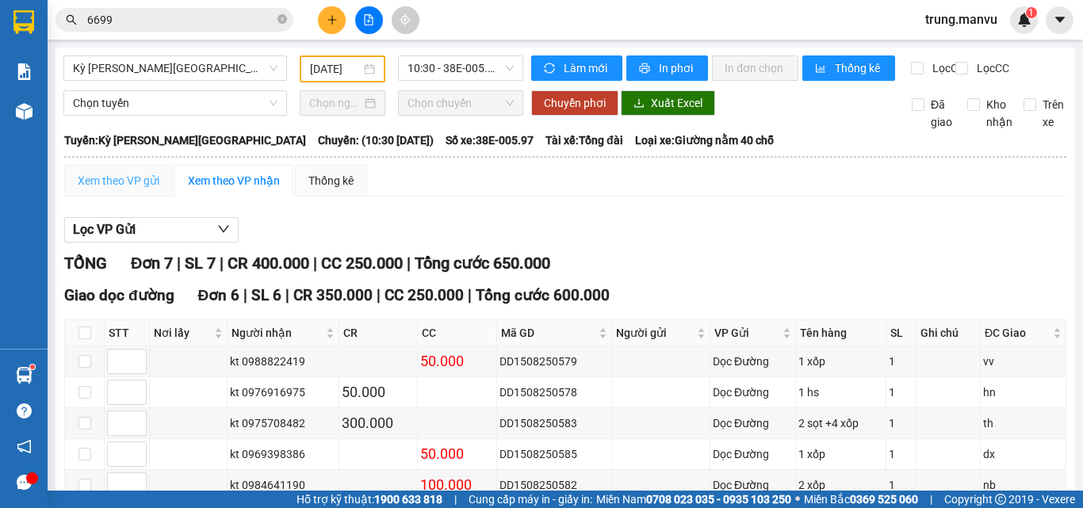
click at [127, 181] on div "Xem theo VP gửi" at bounding box center [118, 181] width 109 height 32
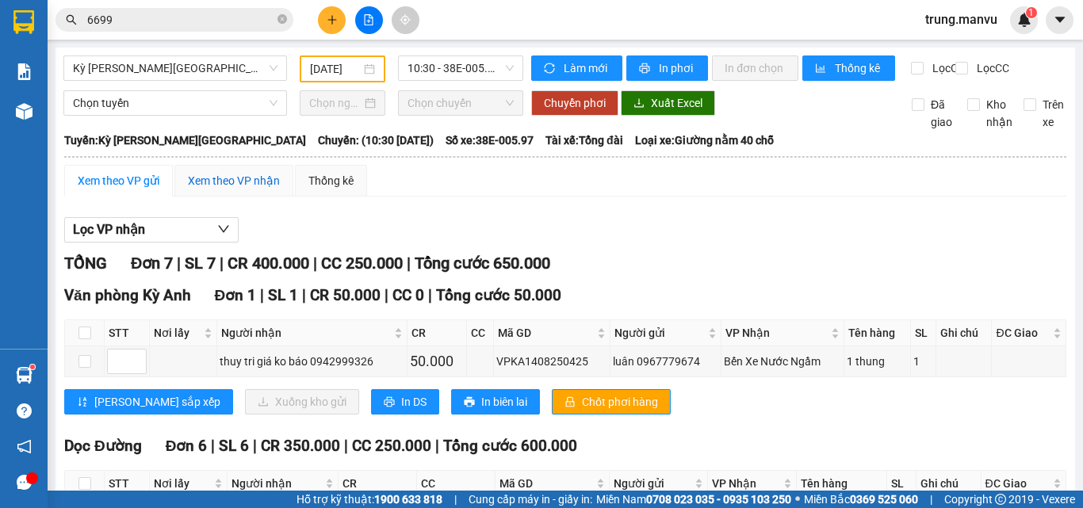
click at [262, 189] on div "Xem theo VP nhận" at bounding box center [234, 180] width 92 height 17
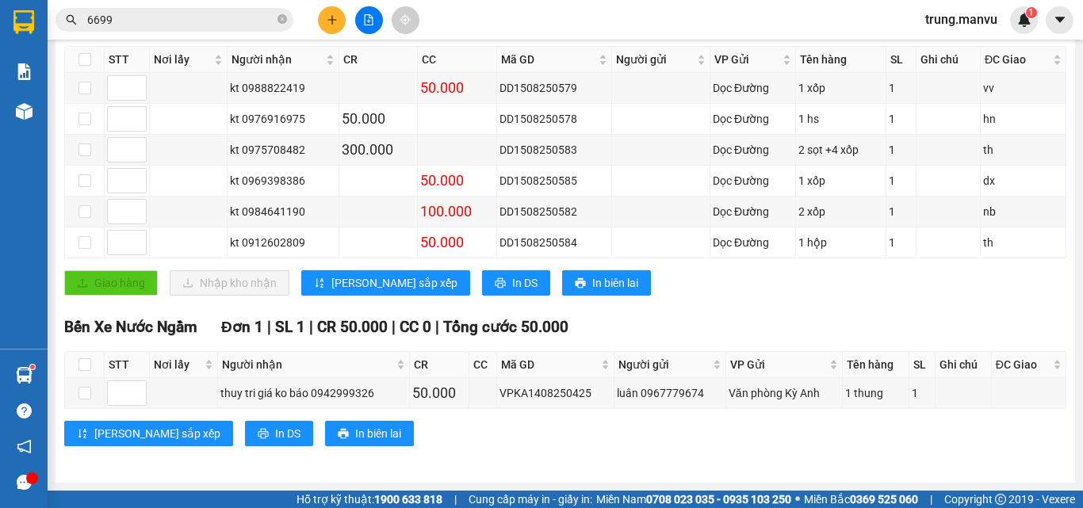
scroll to position [206, 0]
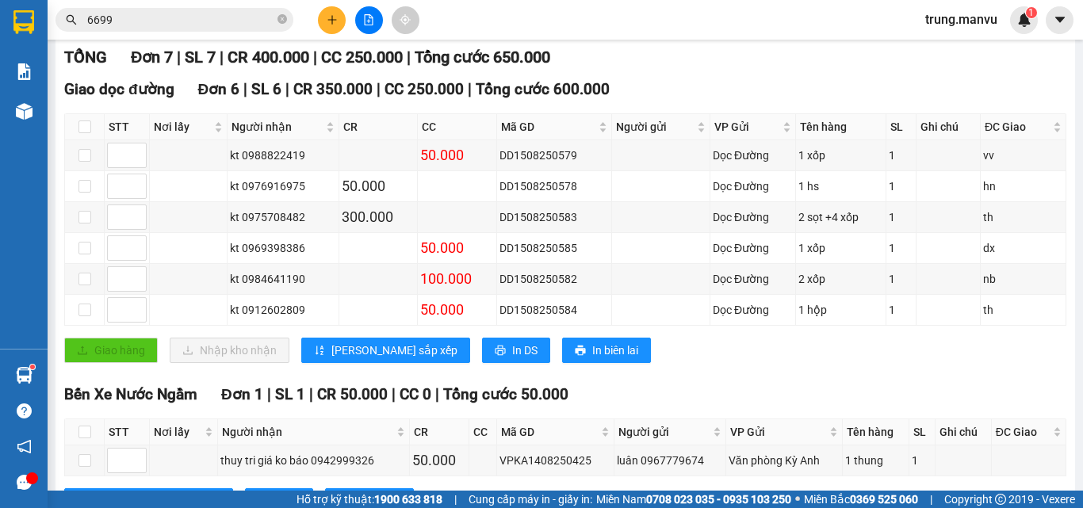
click at [141, 12] on input "6699" at bounding box center [180, 19] width 187 height 17
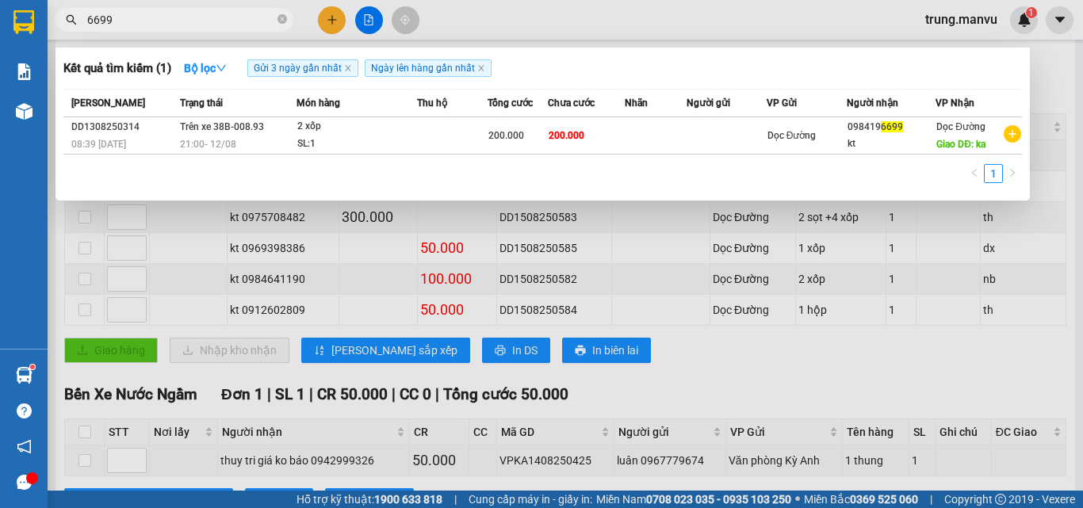
click at [141, 15] on input "6699" at bounding box center [180, 19] width 187 height 17
click at [140, 16] on input "6699" at bounding box center [180, 19] width 187 height 17
type input "2787"
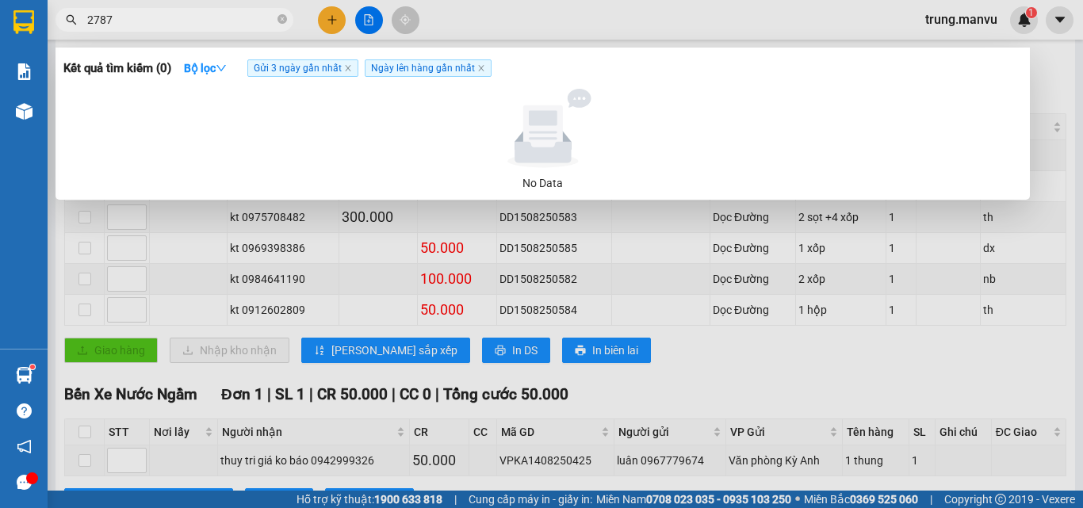
click at [140, 16] on input "2787" at bounding box center [180, 19] width 187 height 17
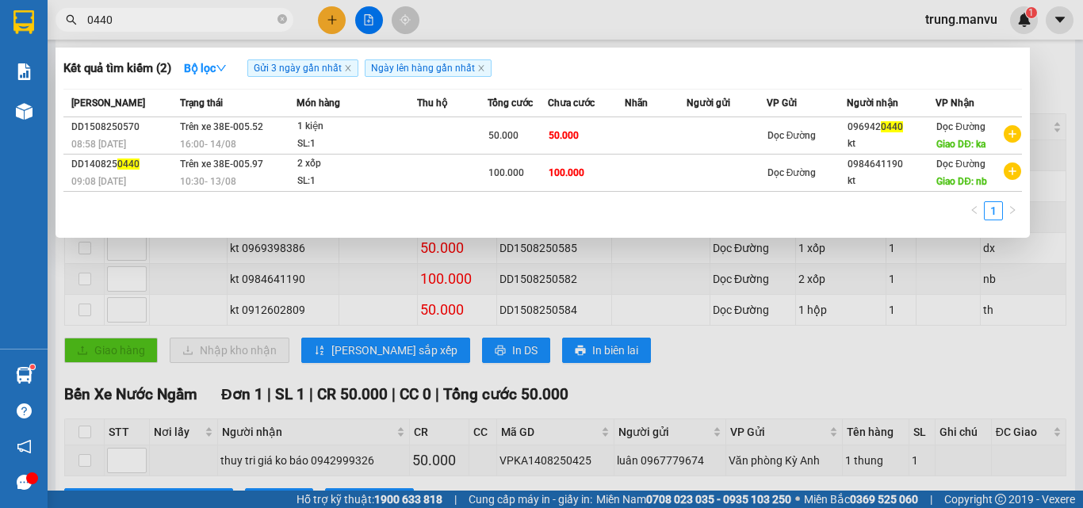
type input "0440"
click at [674, 367] on div at bounding box center [541, 254] width 1083 height 508
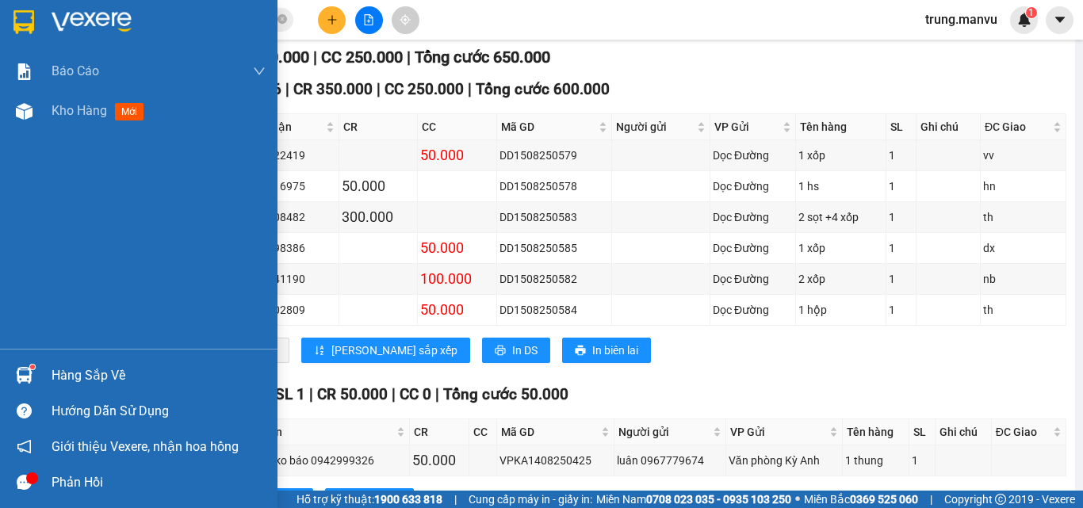
click at [9, 21] on div at bounding box center [138, 26] width 277 height 52
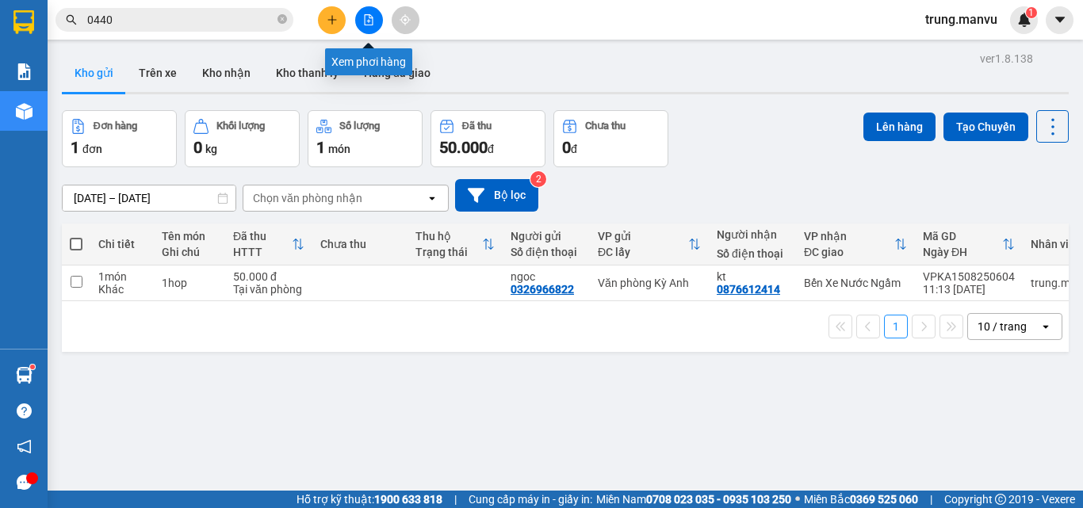
click at [365, 29] on button at bounding box center [369, 20] width 28 height 28
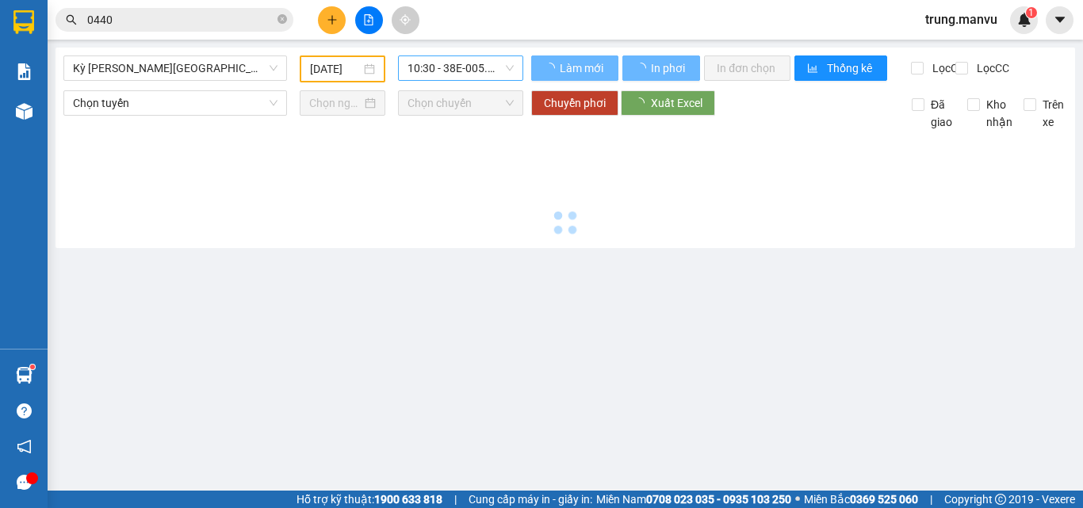
type input "[DATE]"
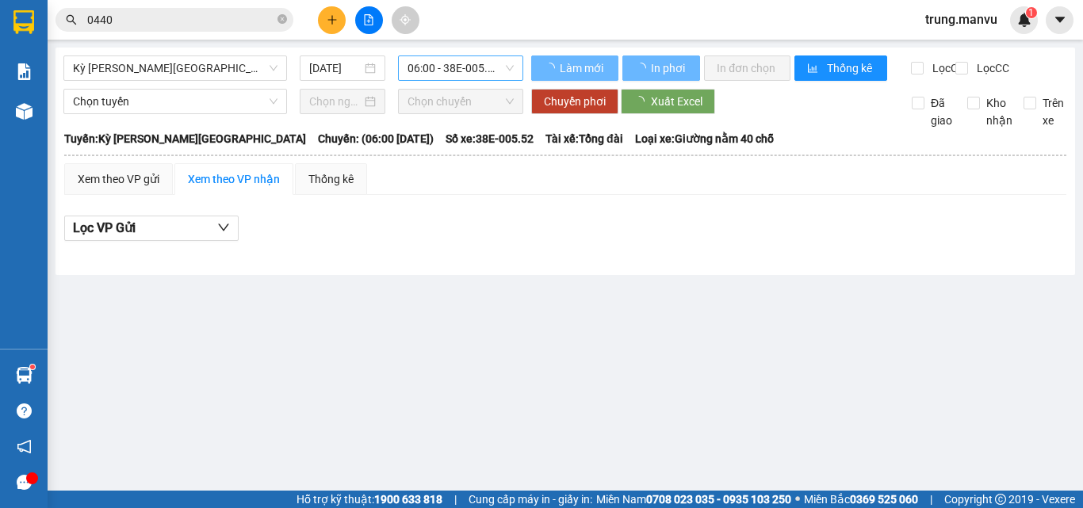
click at [454, 60] on span "06:00 - 38E-005.52" at bounding box center [460, 68] width 106 height 24
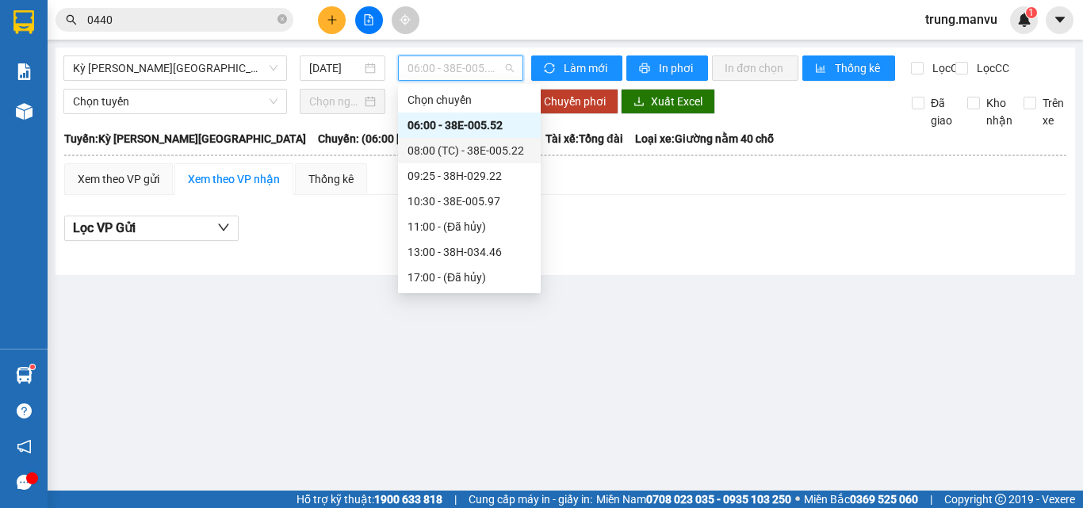
click at [498, 144] on div "08:00 (TC) - 38E-005.22" at bounding box center [469, 150] width 124 height 17
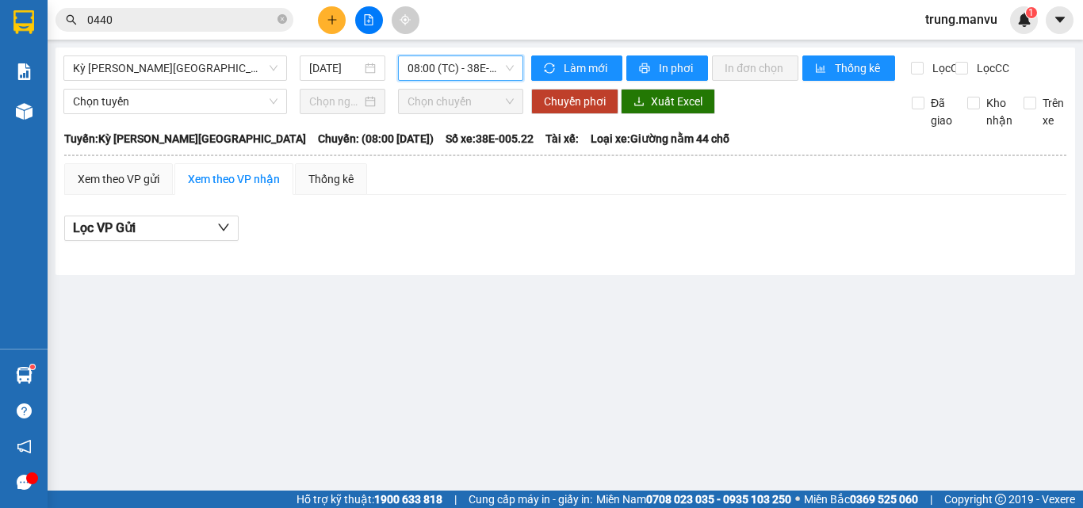
click at [477, 79] on span "08:00 (TC) - 38E-005.22" at bounding box center [460, 68] width 106 height 24
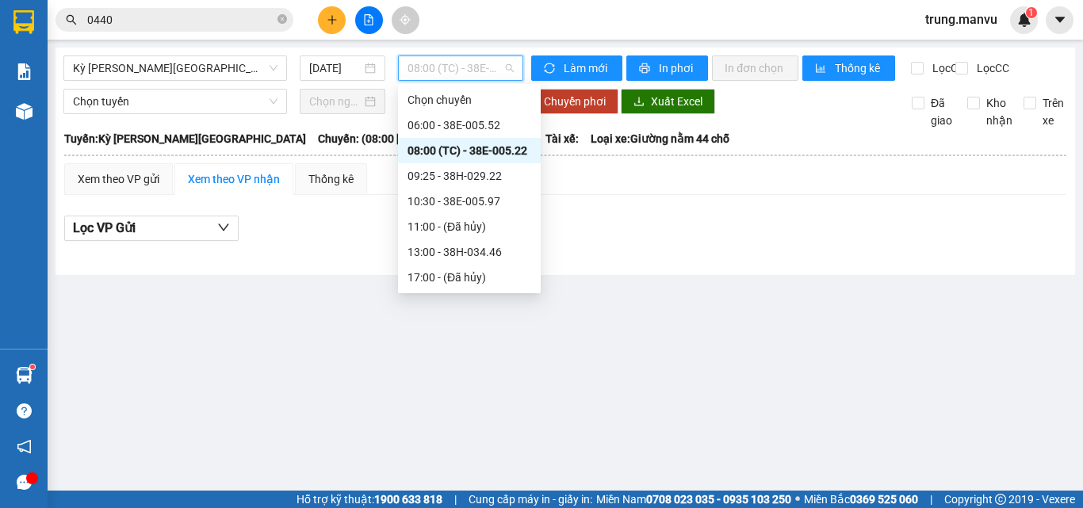
click at [487, 162] on div "08:00 (TC) - 38E-005.22" at bounding box center [469, 150] width 143 height 25
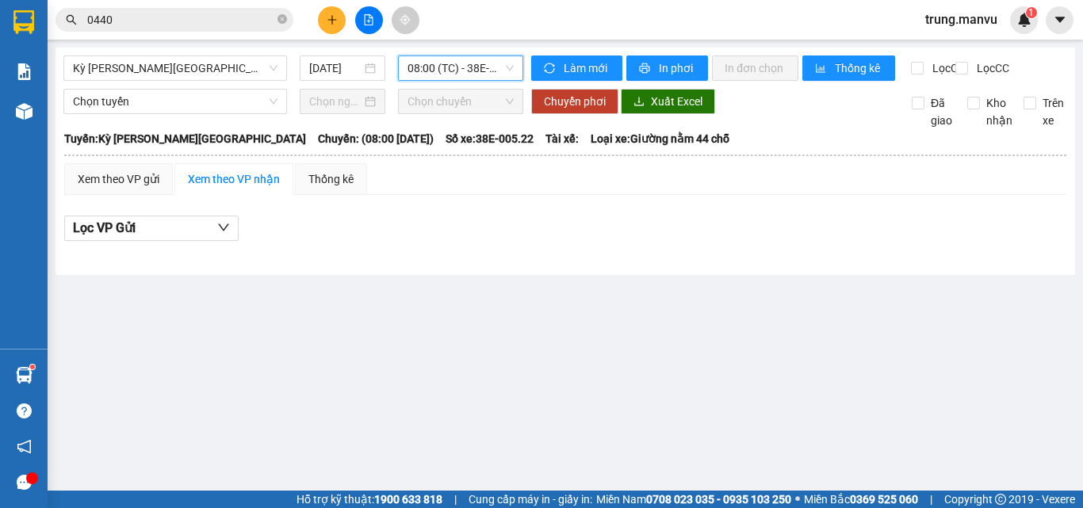
click at [478, 67] on span "08:00 (TC) - 38E-005.22" at bounding box center [460, 68] width 106 height 24
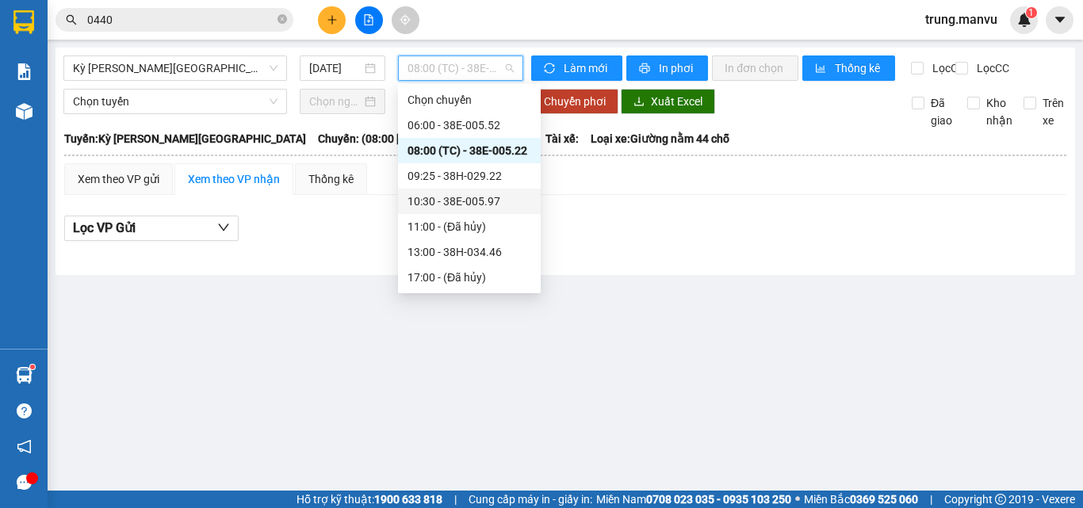
click at [488, 200] on div "10:30 - 38E-005.97" at bounding box center [469, 201] width 124 height 17
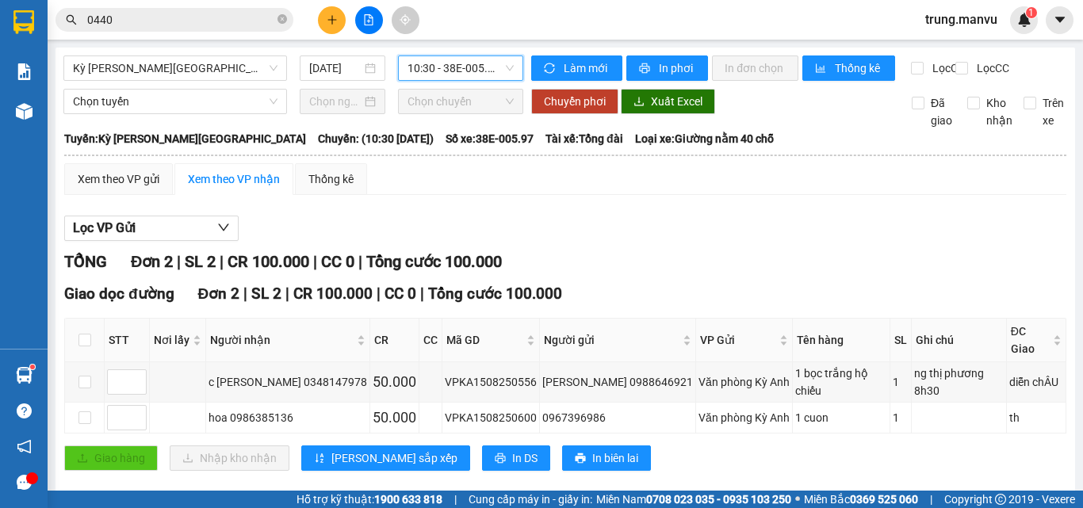
scroll to position [11, 0]
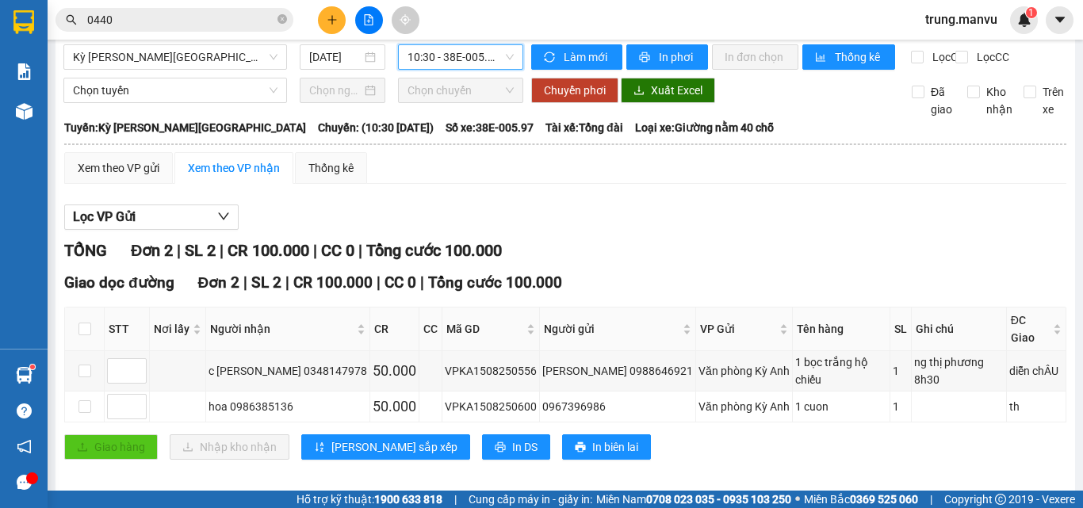
click at [203, 23] on input "0440" at bounding box center [180, 19] width 187 height 17
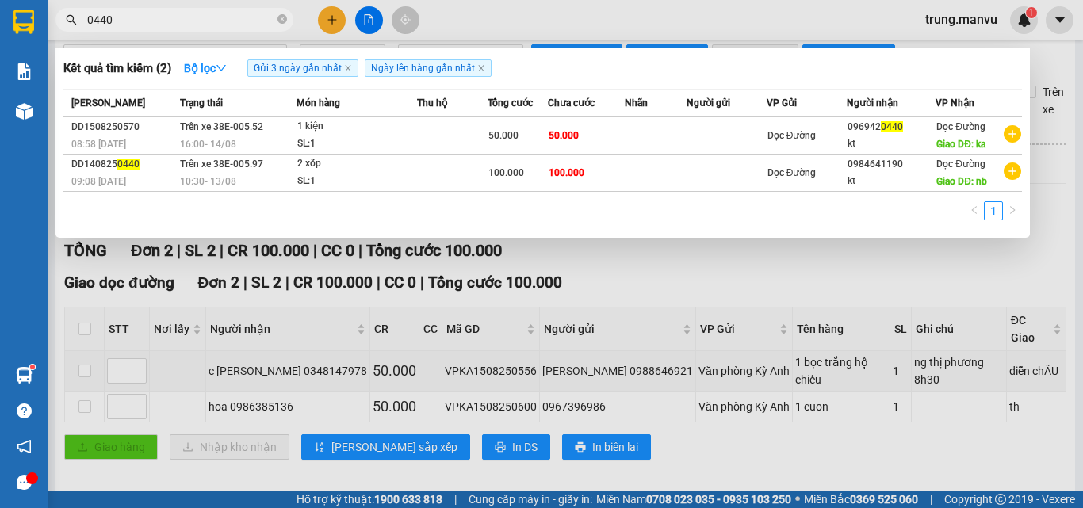
click at [203, 23] on input "0440" at bounding box center [180, 19] width 187 height 17
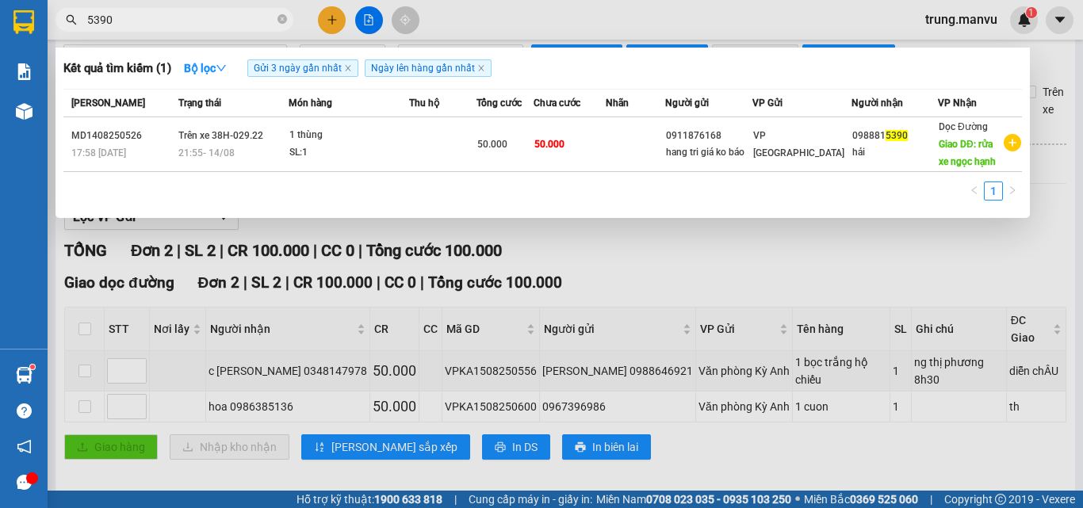
type input "5390"
click at [581, 257] on div at bounding box center [541, 254] width 1083 height 508
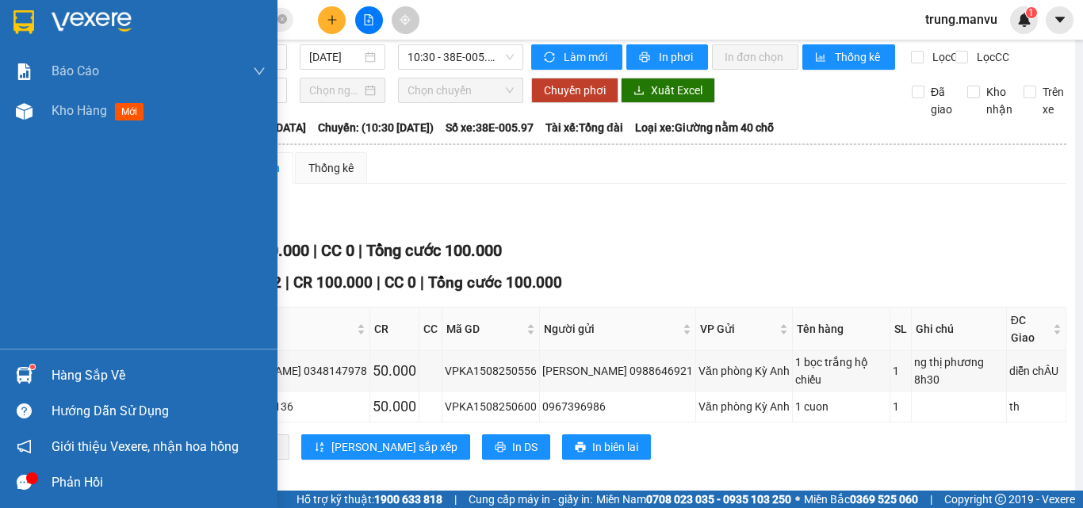
click at [59, 29] on img at bounding box center [92, 22] width 80 height 24
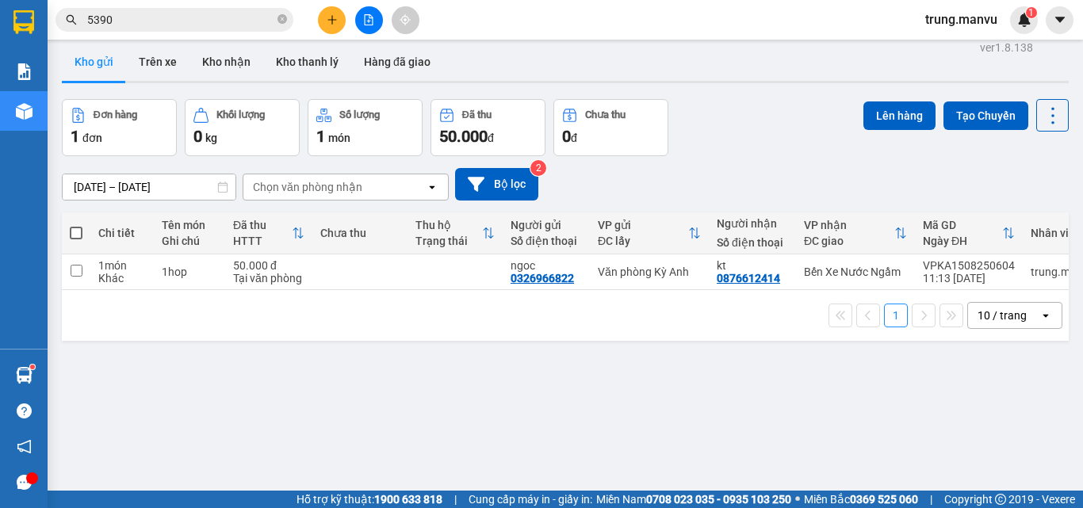
click at [112, 369] on div "Hàng sắp về" at bounding box center [159, 376] width 214 height 24
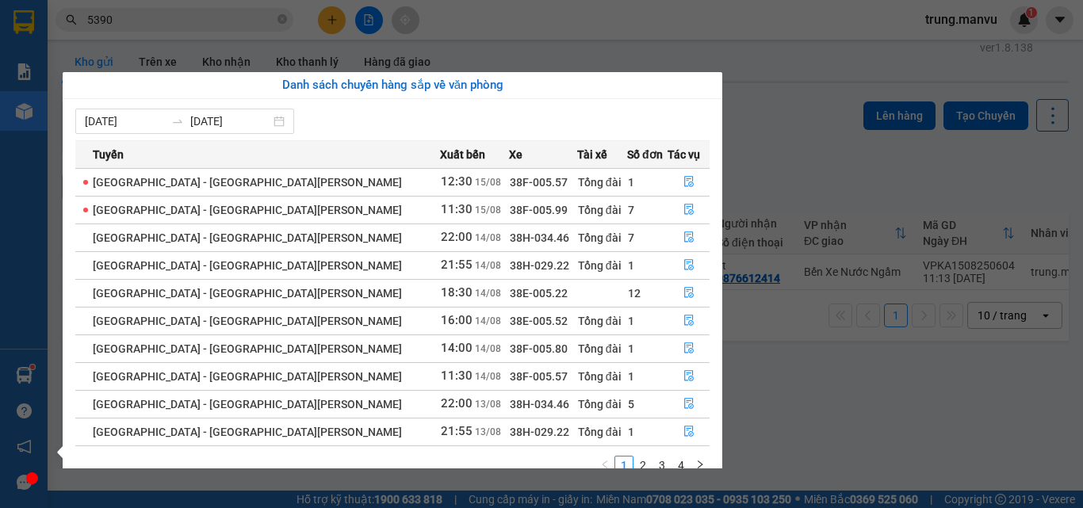
click at [872, 101] on section "Kết quả [PERSON_NAME] ( 1 ) Bộ lọc Gửi 3 ngày gần nhất Ngày lên hàng gần nhất M…" at bounding box center [541, 254] width 1083 height 508
